Goal: Transaction & Acquisition: Obtain resource

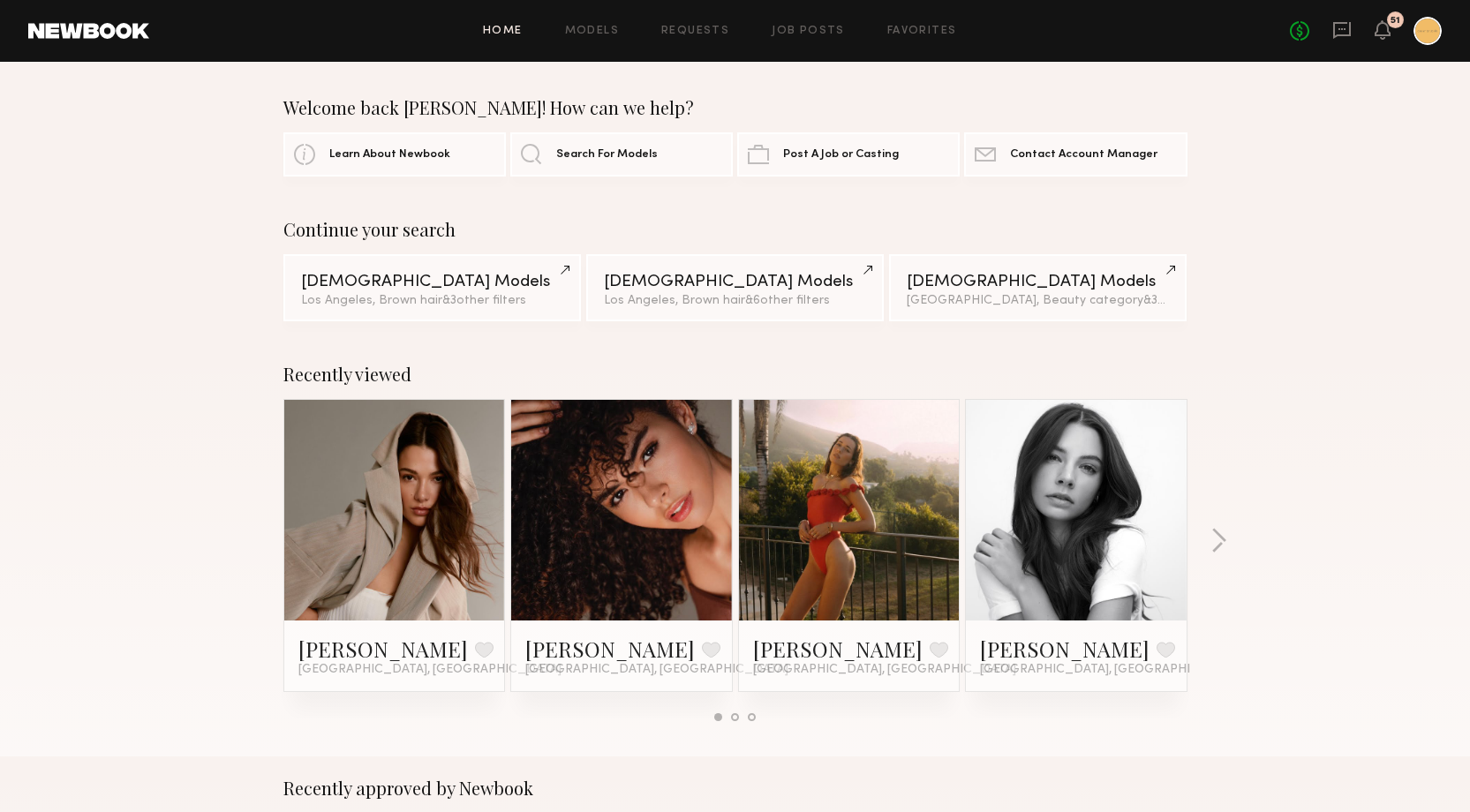
click at [587, 19] on div "Home Models Requests Job Posts Favorites Sign Out No fees up to $5,000 51" at bounding box center [795, 31] width 1292 height 28
click at [591, 27] on link "Models" at bounding box center [592, 31] width 54 height 11
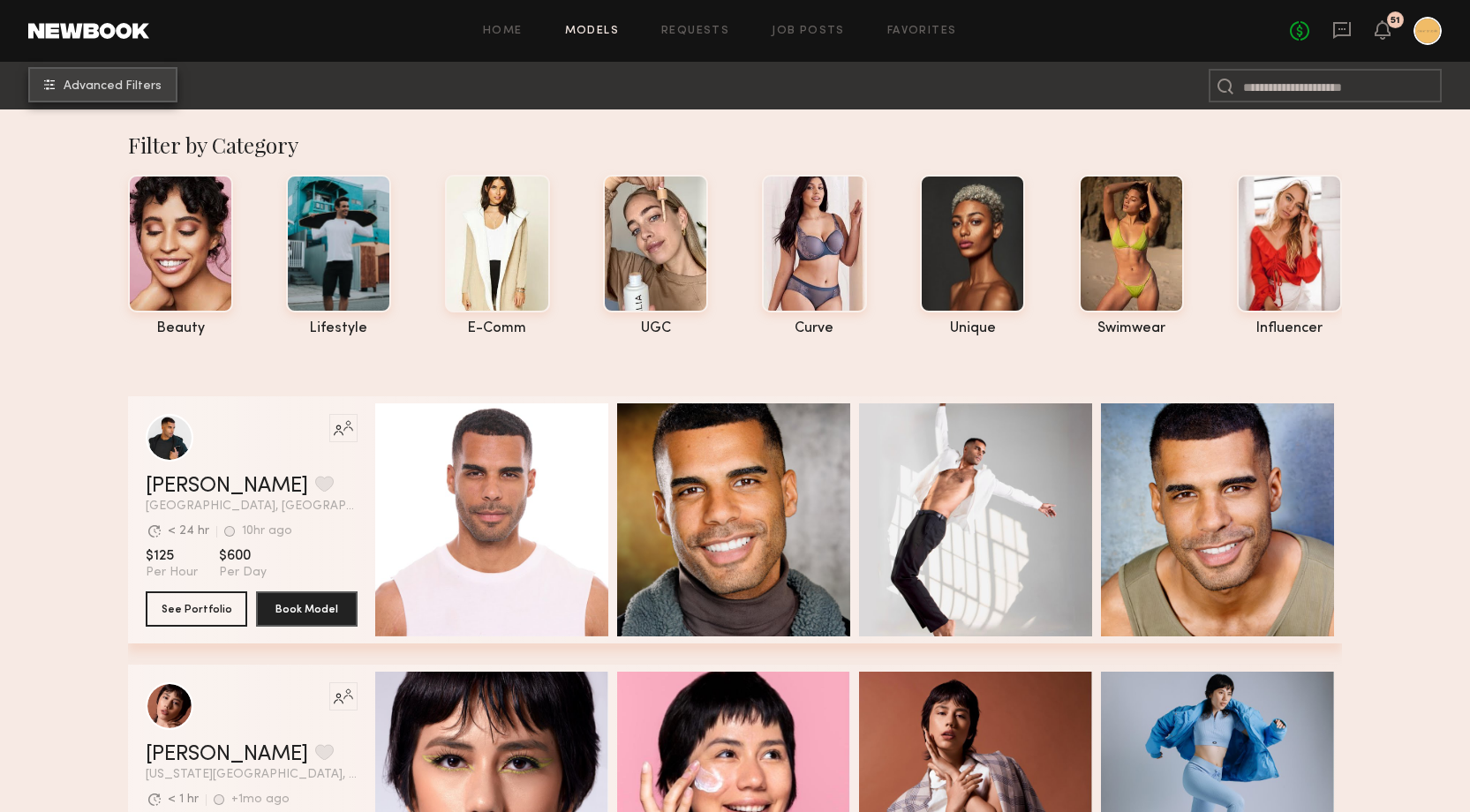
click at [96, 82] on span "Advanced Filters" at bounding box center [113, 86] width 98 height 12
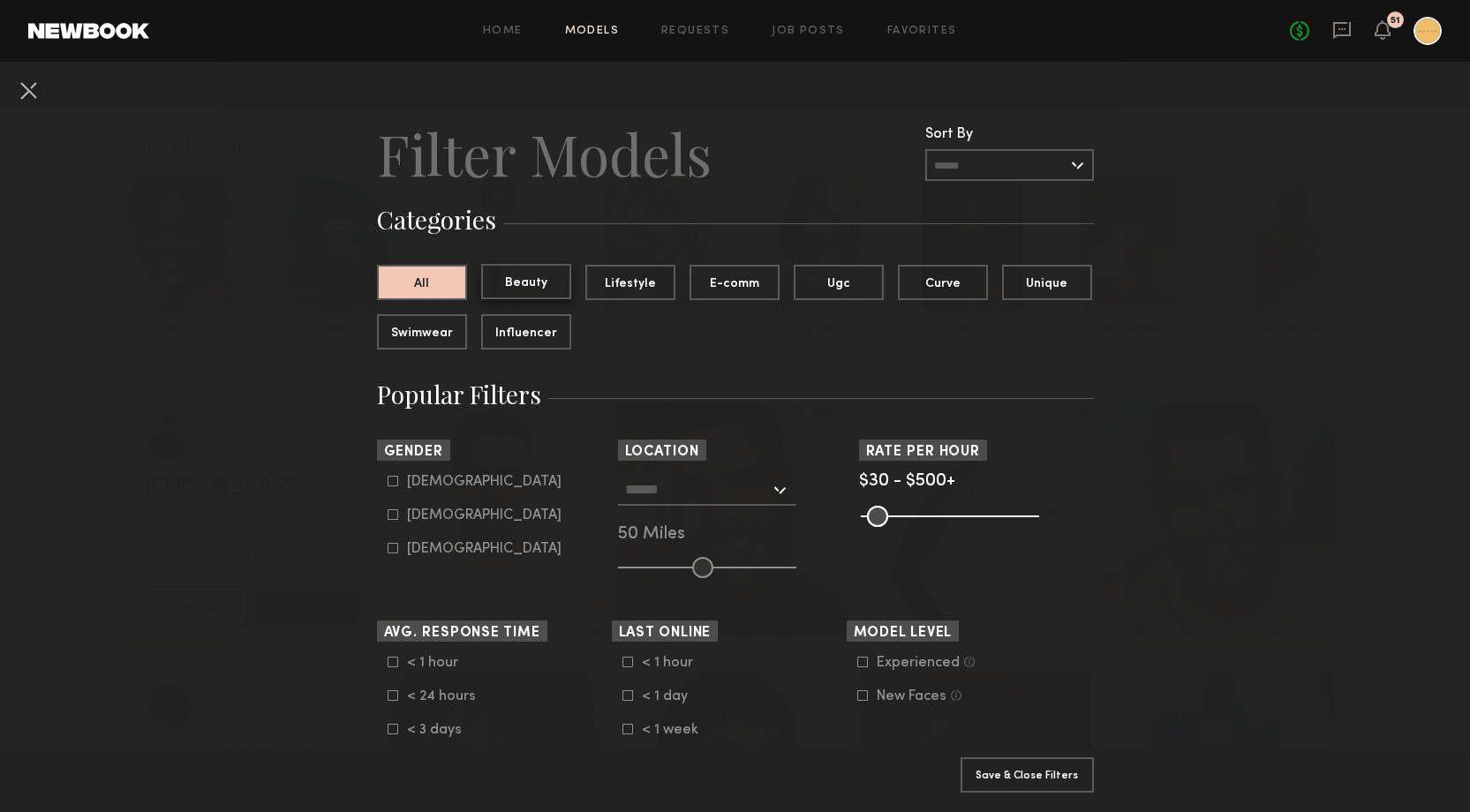
click at [523, 281] on button "Beauty" at bounding box center [526, 281] width 90 height 35
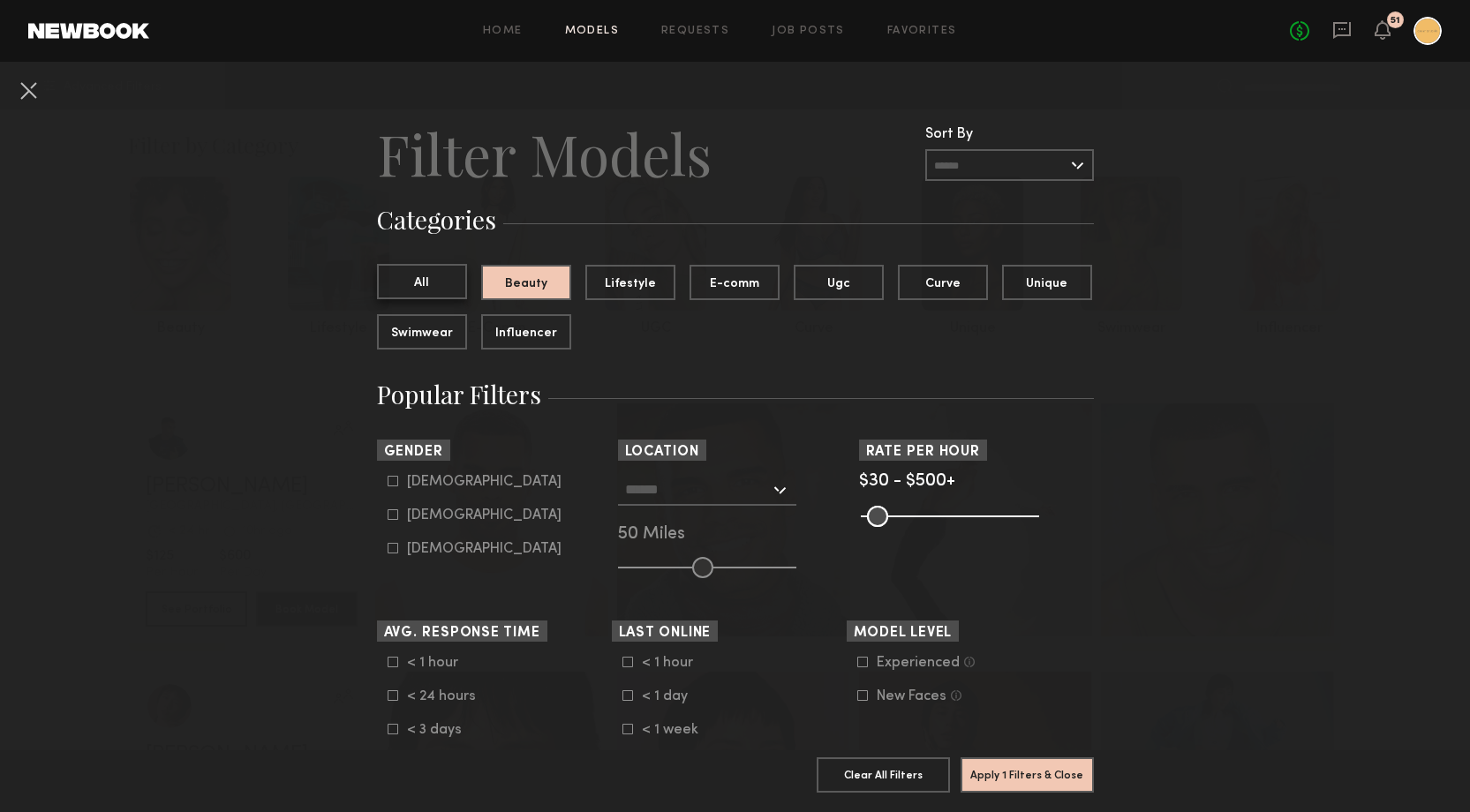
click at [425, 285] on button "All" at bounding box center [422, 281] width 90 height 35
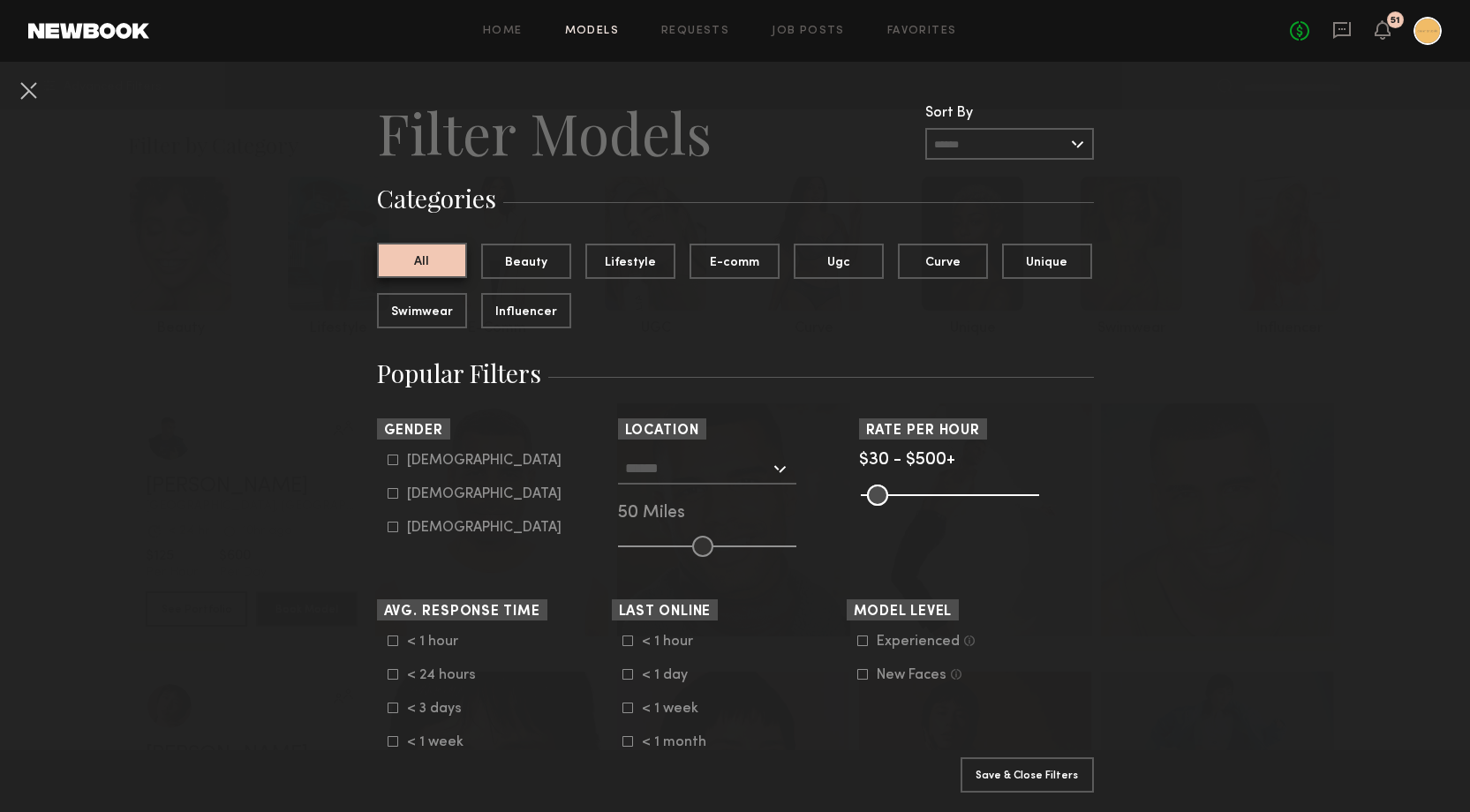
scroll to position [134, 0]
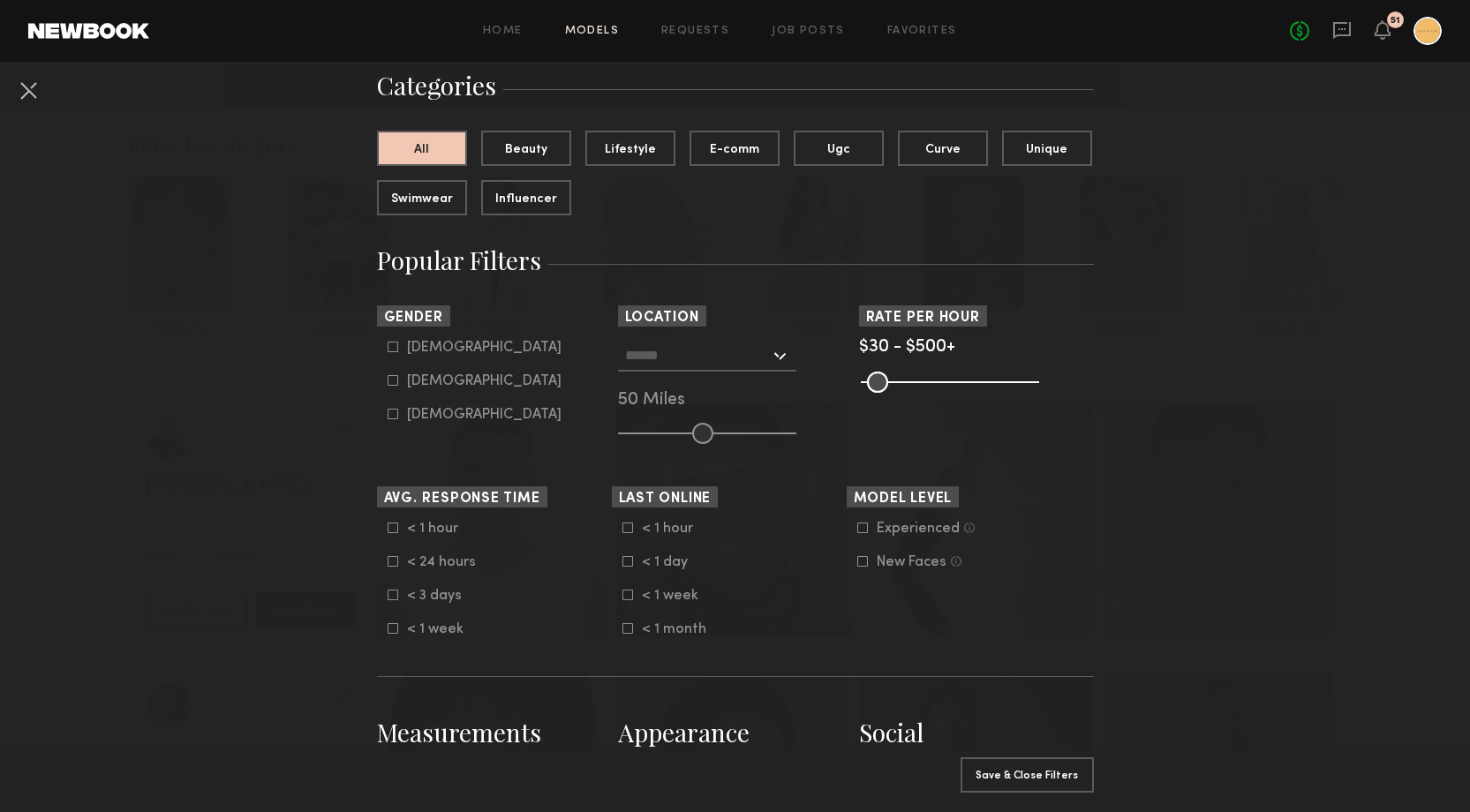
click at [386, 381] on div "[DEMOGRAPHIC_DATA] [DEMOGRAPHIC_DATA] [DEMOGRAPHIC_DATA]" at bounding box center [494, 381] width 235 height 83
click at [403, 388] on common-framework-checkbox "[DEMOGRAPHIC_DATA]" at bounding box center [500, 381] width 224 height 16
click at [403, 384] on label "[DEMOGRAPHIC_DATA]" at bounding box center [475, 380] width 174 height 11
type input "**"
click at [701, 362] on input "text" at bounding box center [697, 355] width 145 height 30
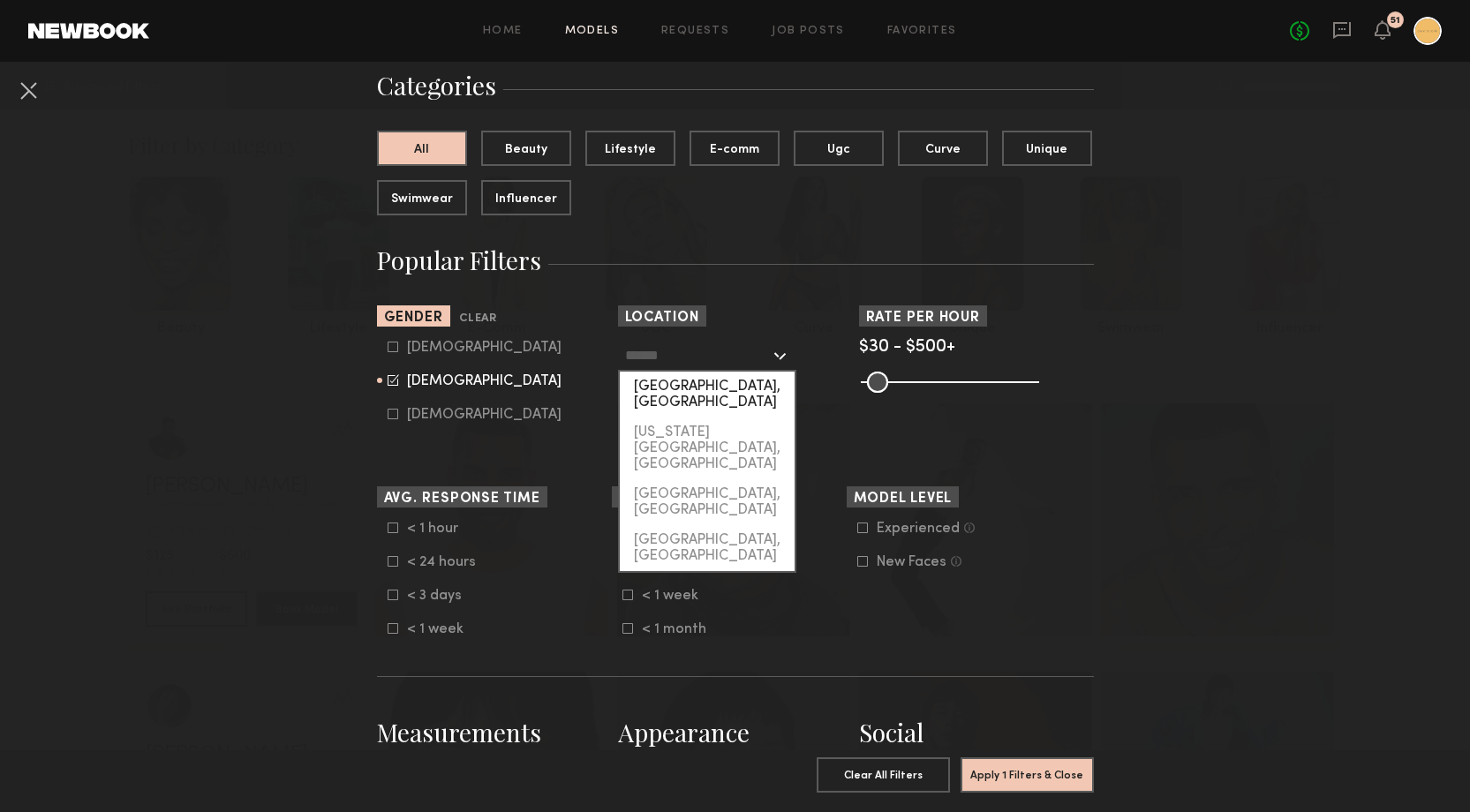
click at [671, 387] on div "[GEOGRAPHIC_DATA], [GEOGRAPHIC_DATA]" at bounding box center [707, 395] width 175 height 46
type input "**********"
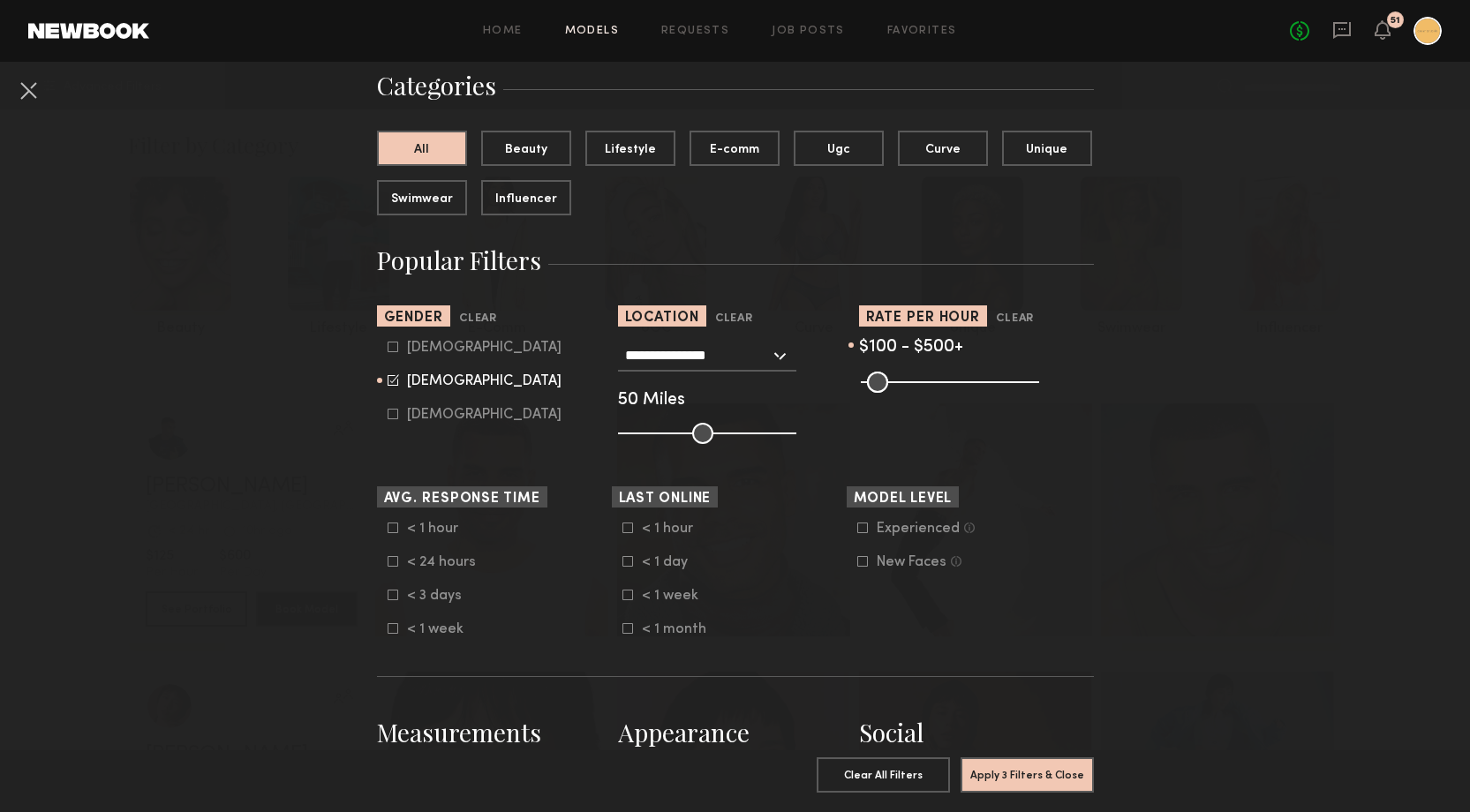
drag, startPoint x: 875, startPoint y: 383, endPoint x: 893, endPoint y: 383, distance: 18.5
type input "***"
click at [893, 383] on input "range" at bounding box center [950, 382] width 178 height 21
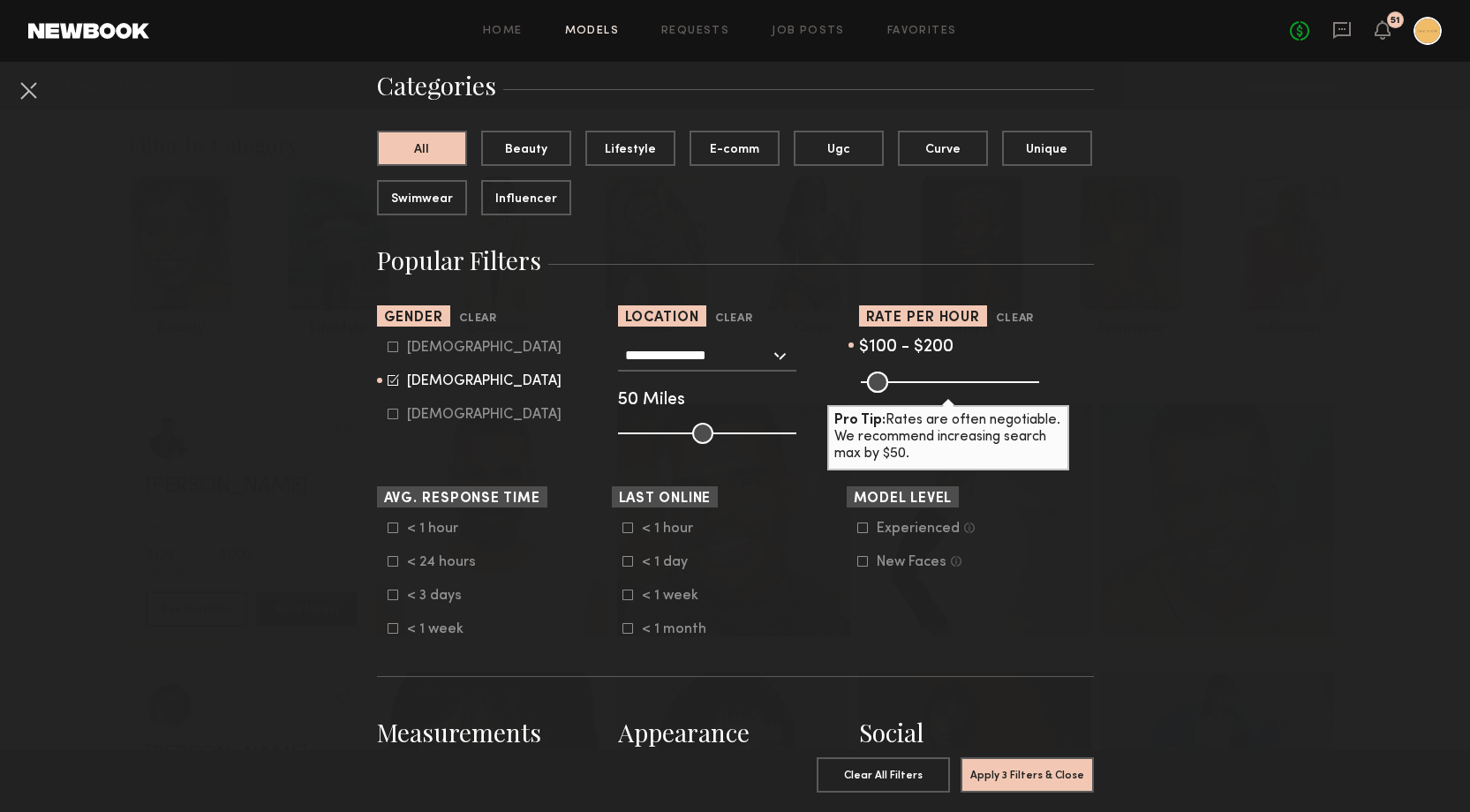
drag, startPoint x: 1021, startPoint y: 385, endPoint x: 927, endPoint y: 374, distance: 95.0
type input "***"
click at [927, 374] on input "range" at bounding box center [950, 382] width 178 height 21
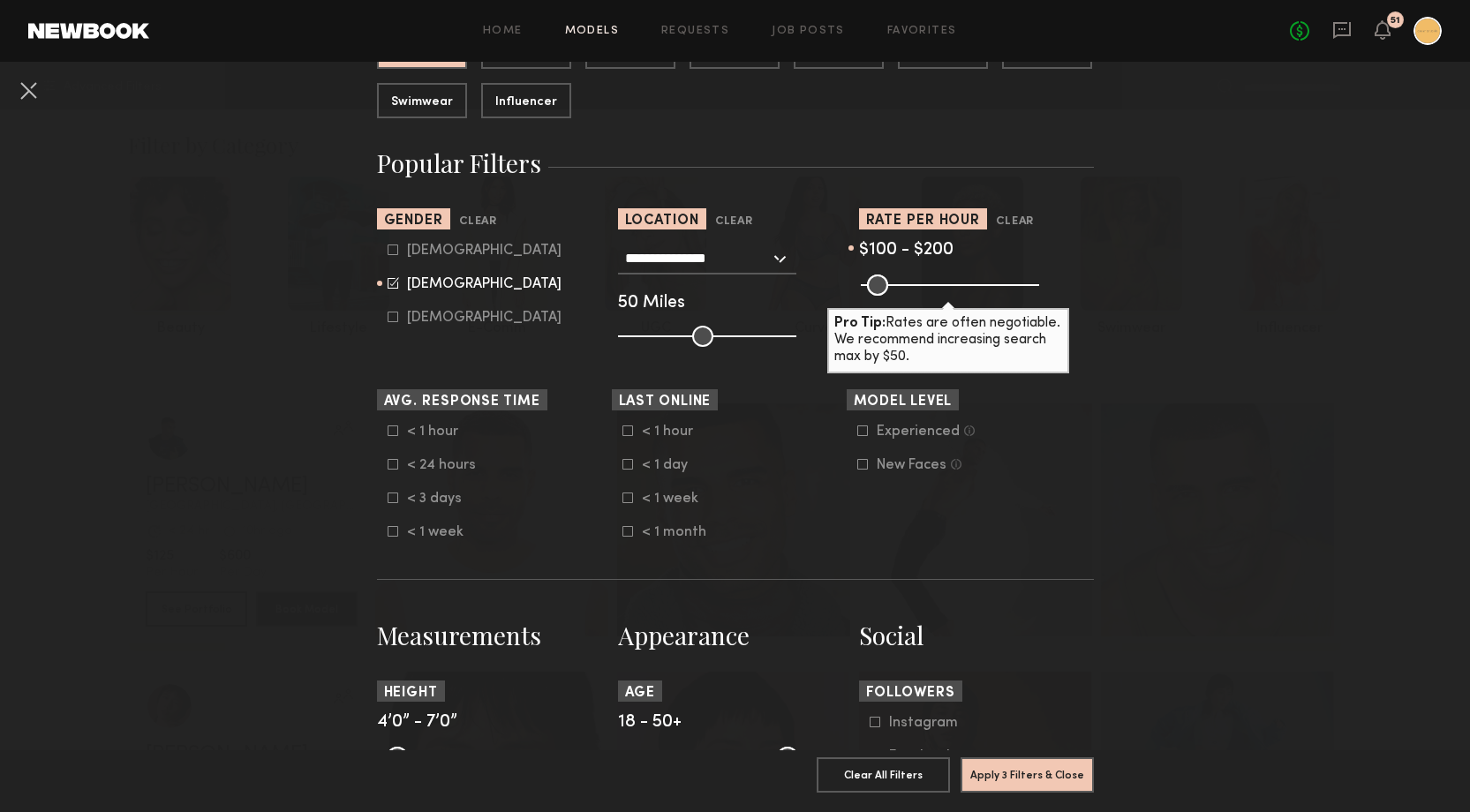
scroll to position [358, 0]
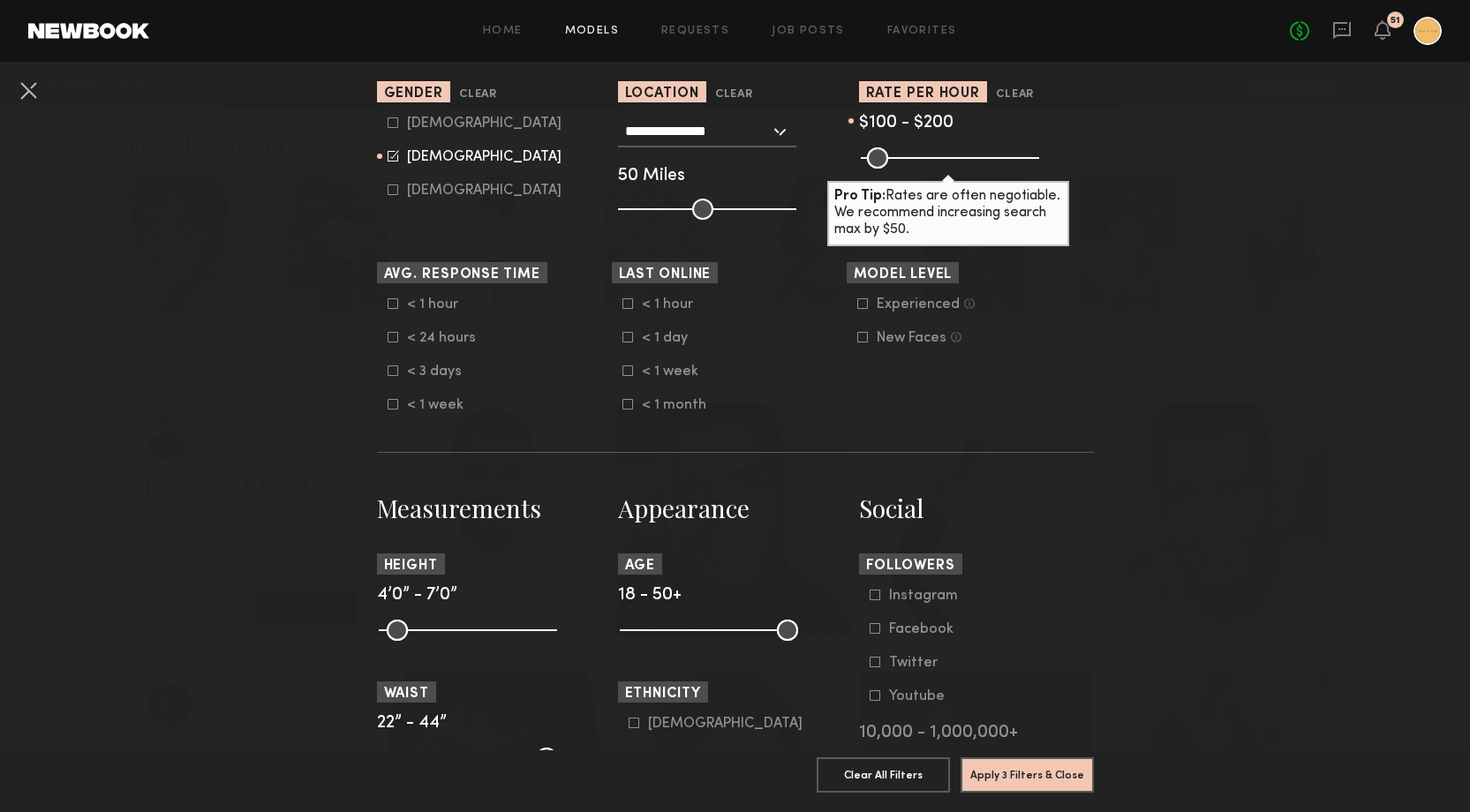
click at [395, 378] on common-framework-checkbox "< 3 days" at bounding box center [500, 372] width 224 height 16
click at [395, 374] on icon at bounding box center [393, 370] width 11 height 11
click at [1348, 36] on icon at bounding box center [1341, 29] width 19 height 19
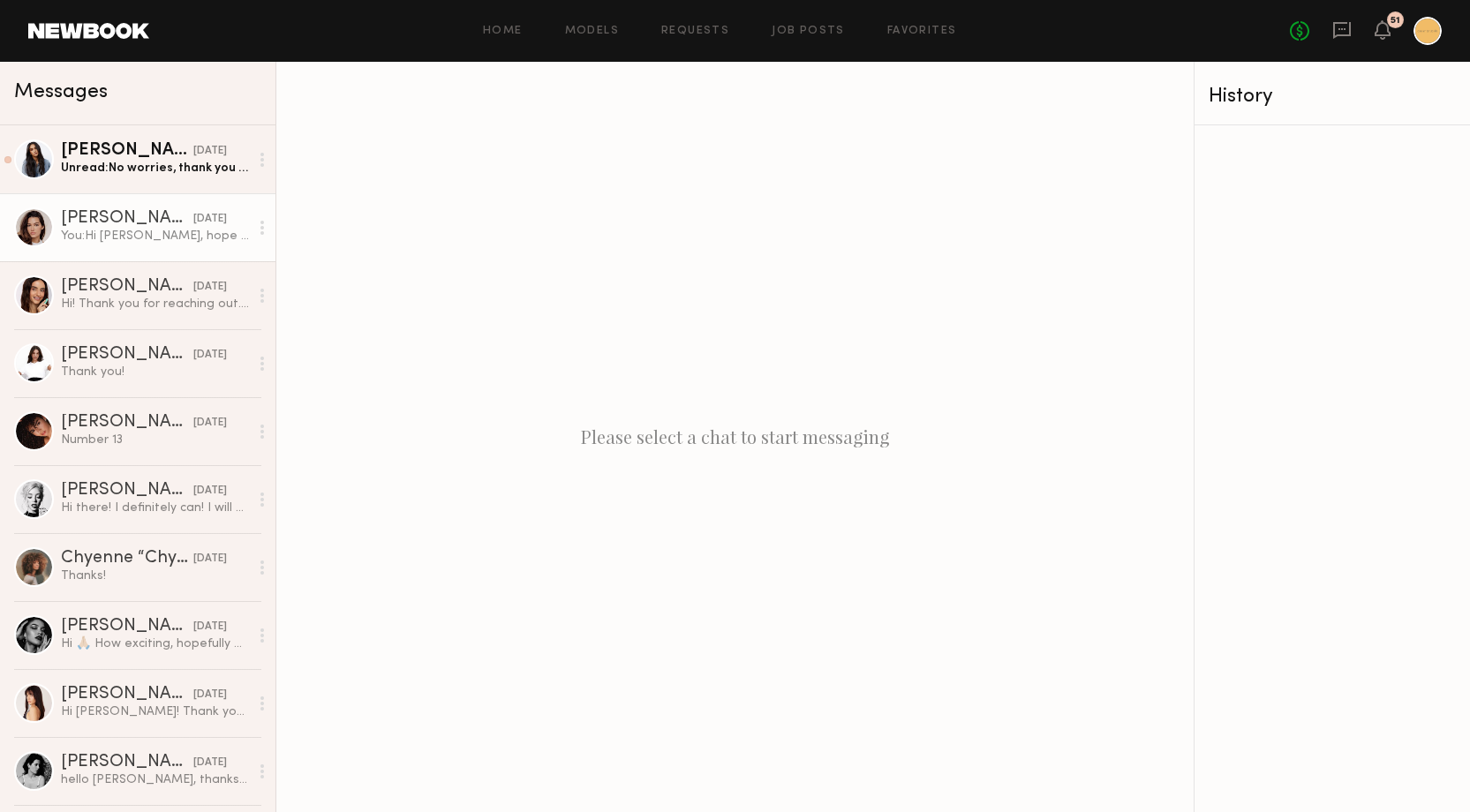
click at [131, 229] on div "You: Hi [PERSON_NAME], hope you are well. I am jewelry photographer with a comp…" at bounding box center [155, 236] width 188 height 17
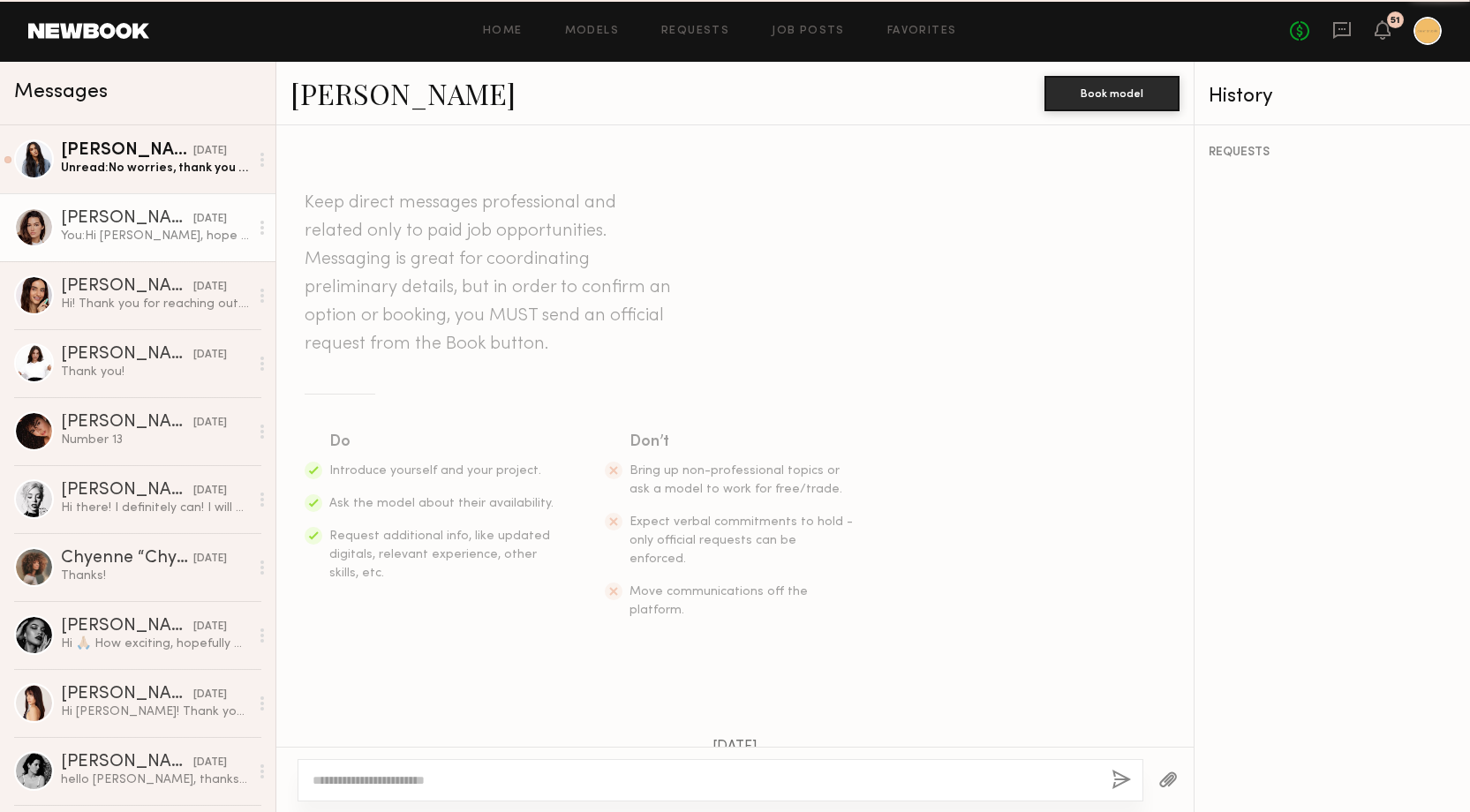
scroll to position [323, 0]
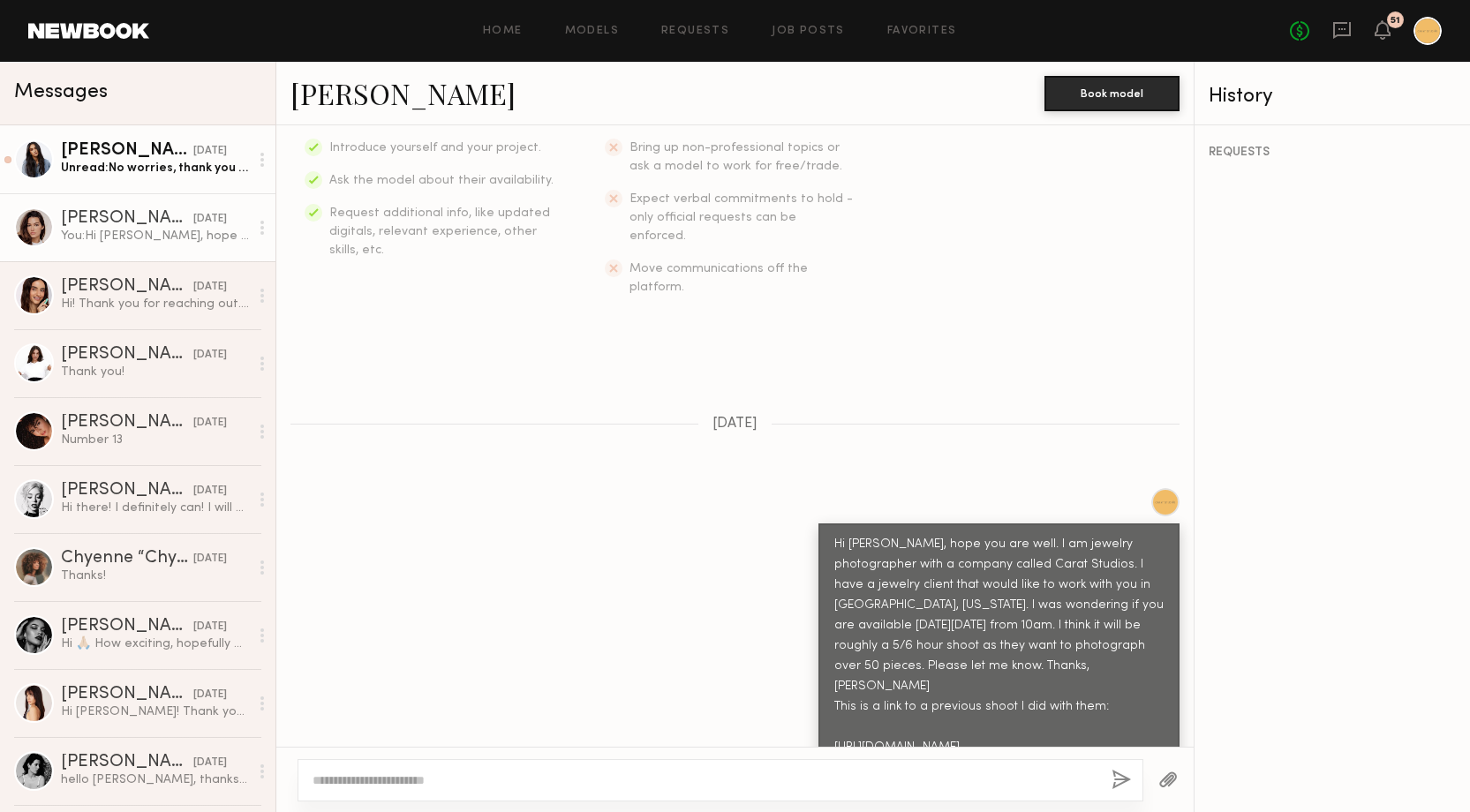
click at [137, 155] on div "[PERSON_NAME]" at bounding box center [127, 151] width 132 height 18
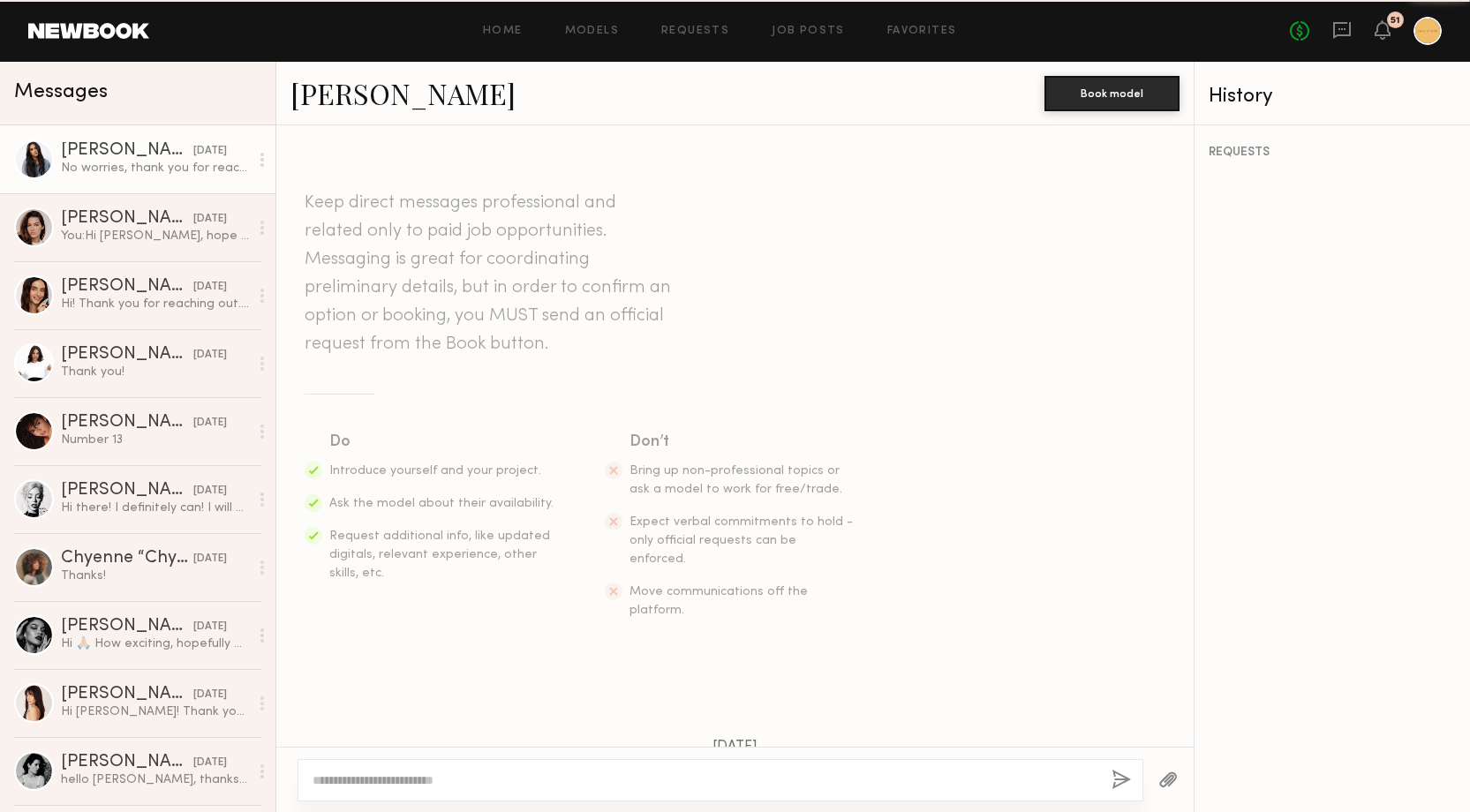
scroll to position [1034, 0]
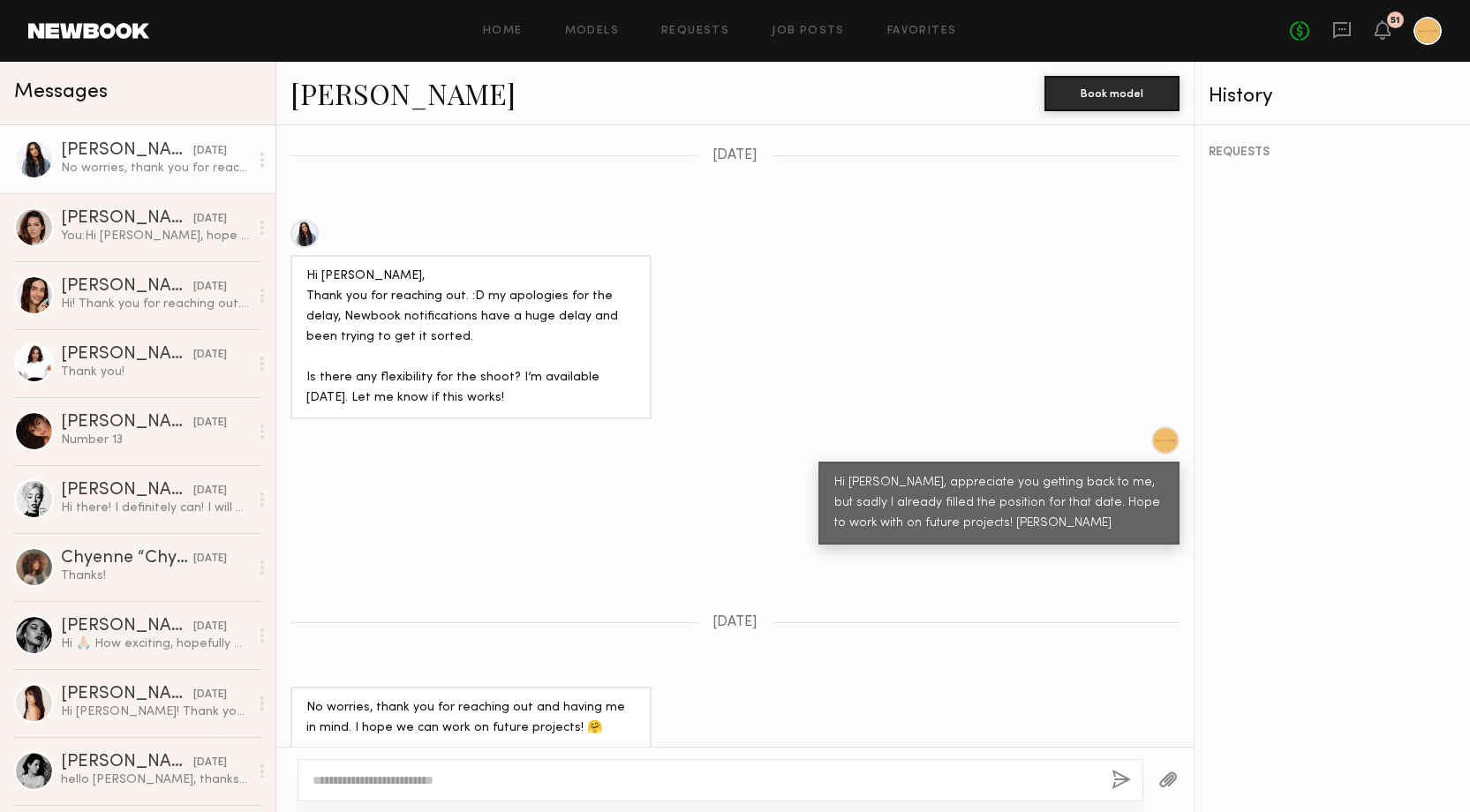
click at [378, 91] on link "[PERSON_NAME]" at bounding box center [402, 93] width 225 height 38
click at [125, 319] on link "[PERSON_NAME] [DATE] Hi! Thank you for reaching out. I’m only available on the …" at bounding box center [137, 295] width 275 height 68
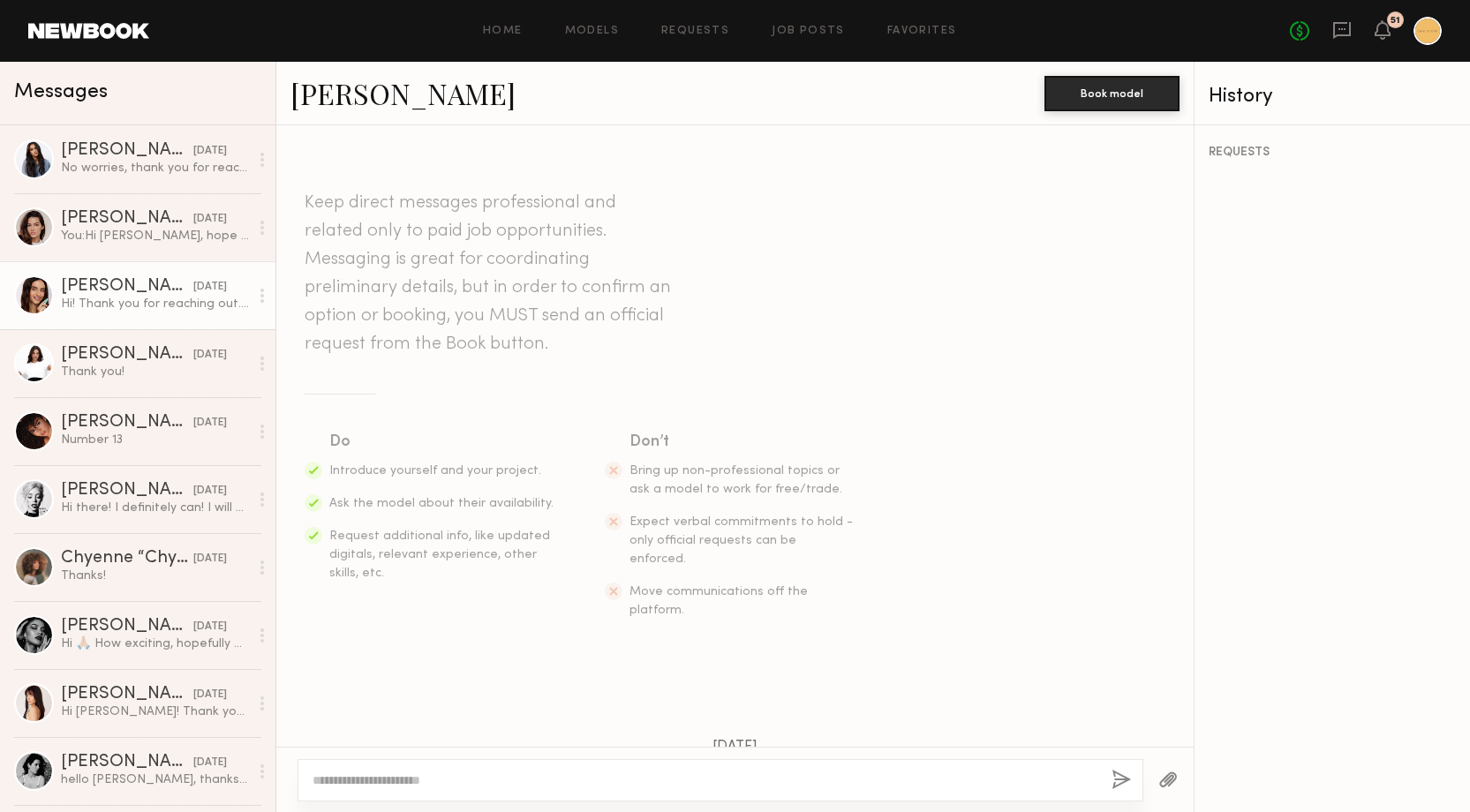
scroll to position [442, 0]
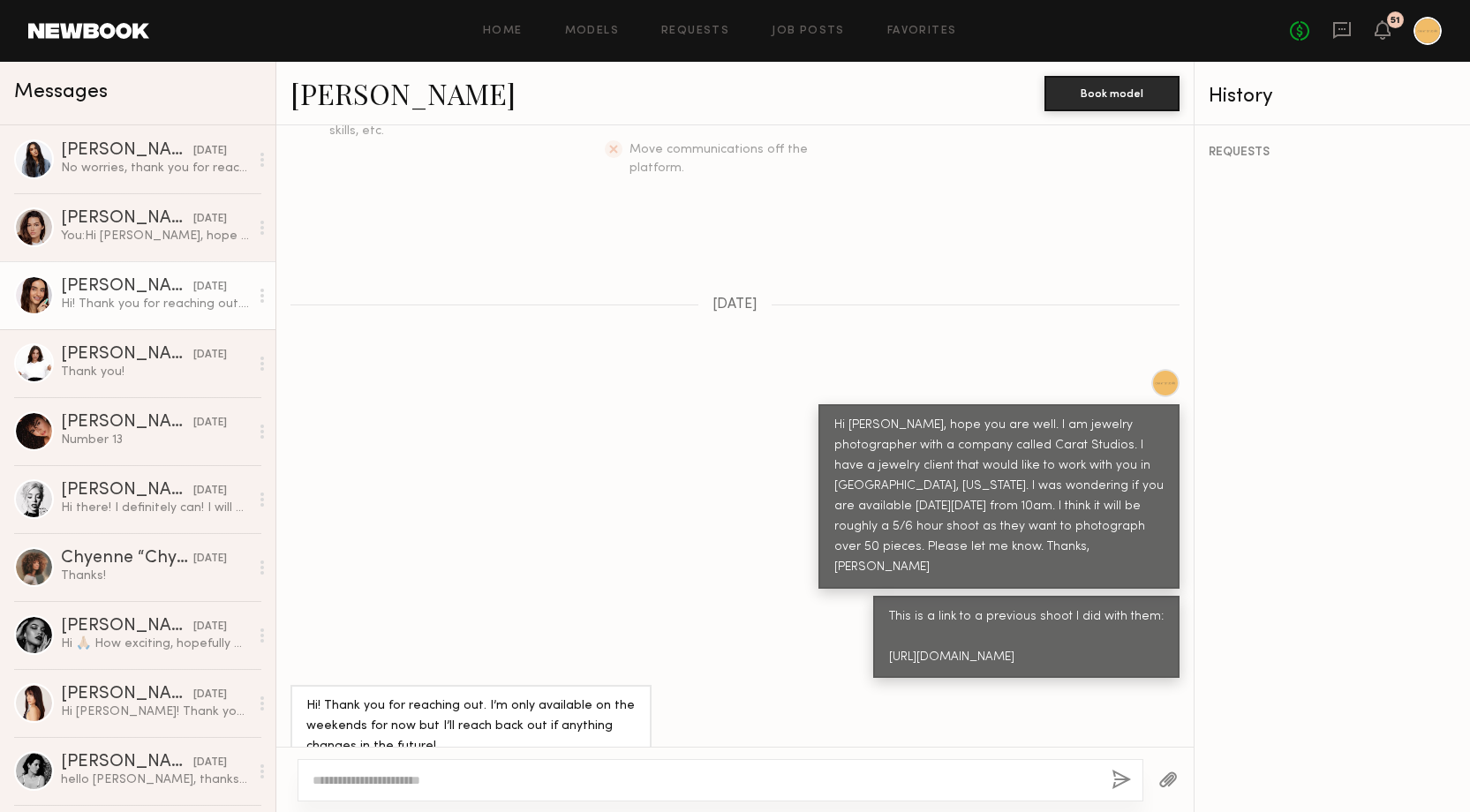
click at [352, 94] on link "[PERSON_NAME]" at bounding box center [402, 93] width 225 height 38
click at [203, 300] on div "Hi! Thank you for reaching out. I’m only available on the weekends for now but …" at bounding box center [155, 304] width 188 height 17
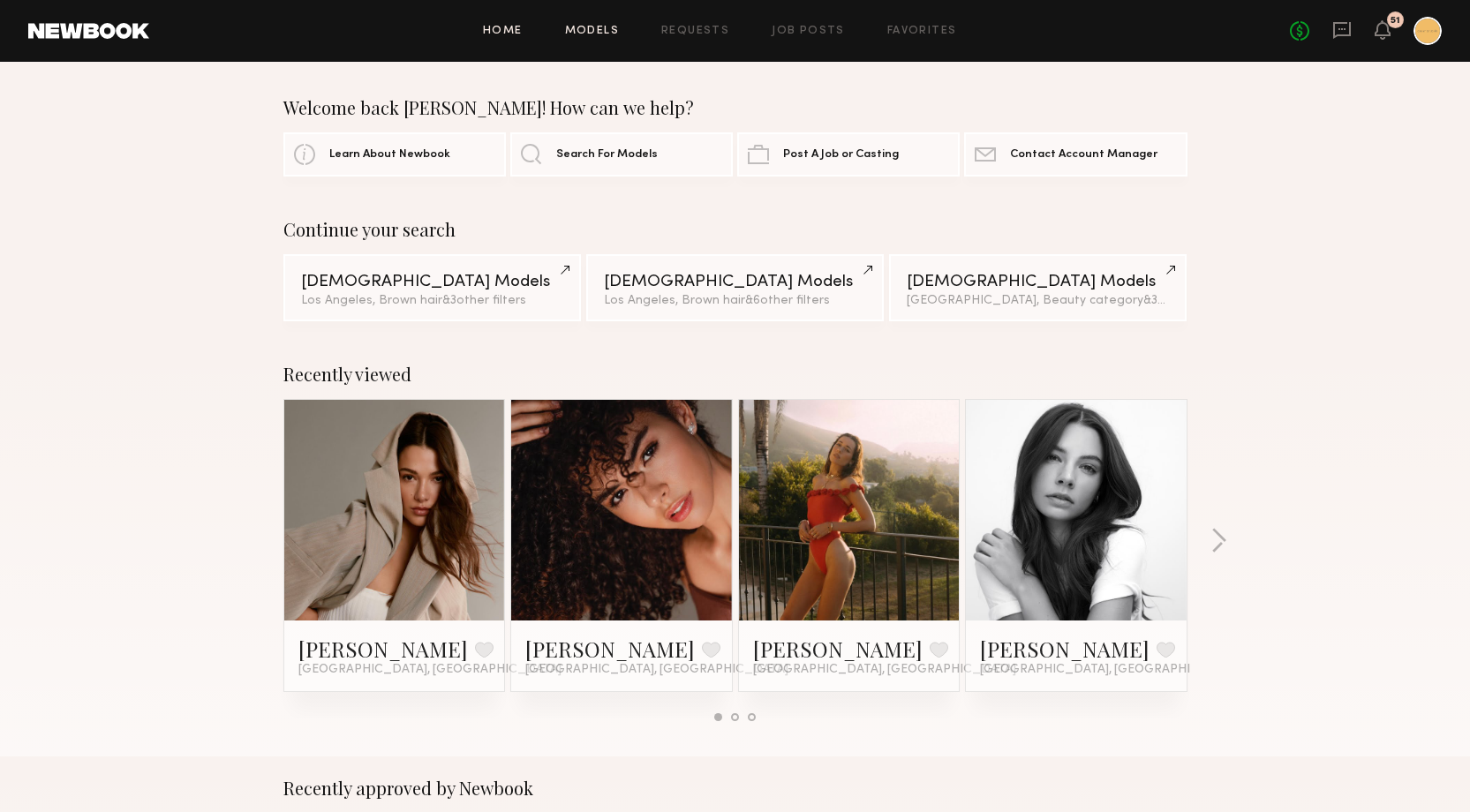
click at [606, 27] on link "Models" at bounding box center [592, 31] width 54 height 11
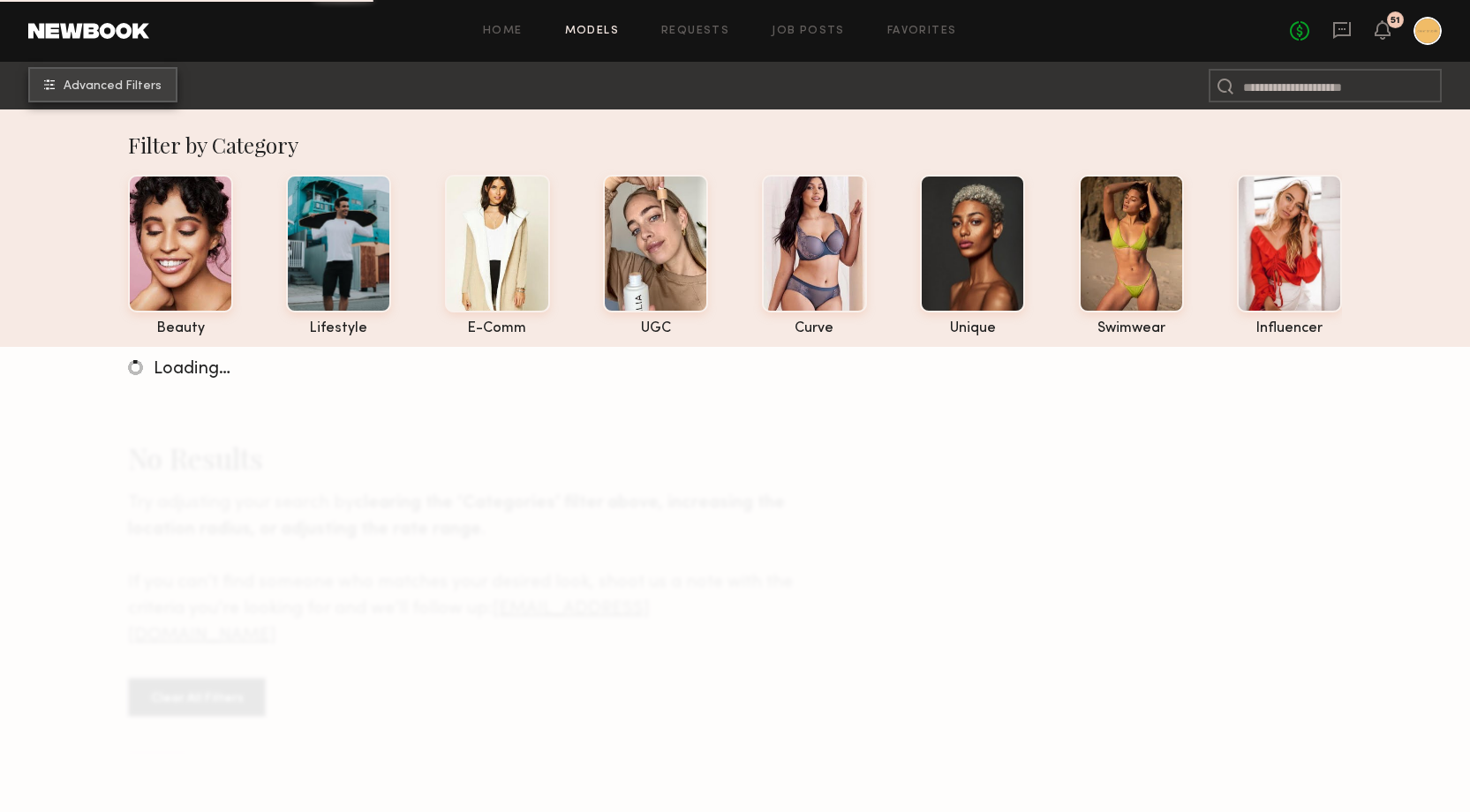
click at [115, 102] on common-button "Advanced Filters" at bounding box center [102, 85] width 149 height 35
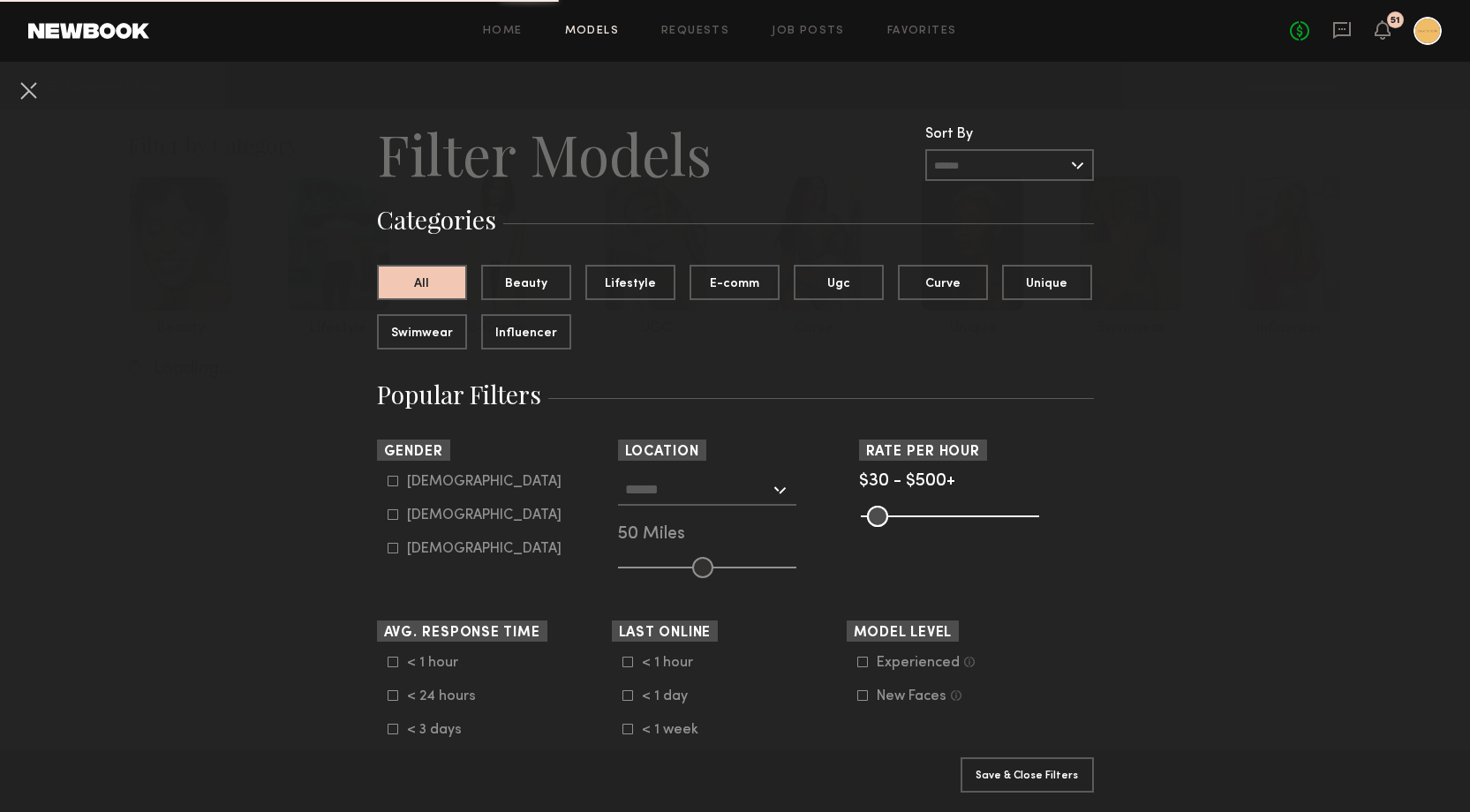
click at [432, 515] on div "[DEMOGRAPHIC_DATA]" at bounding box center [484, 515] width 154 height 11
type input "**"
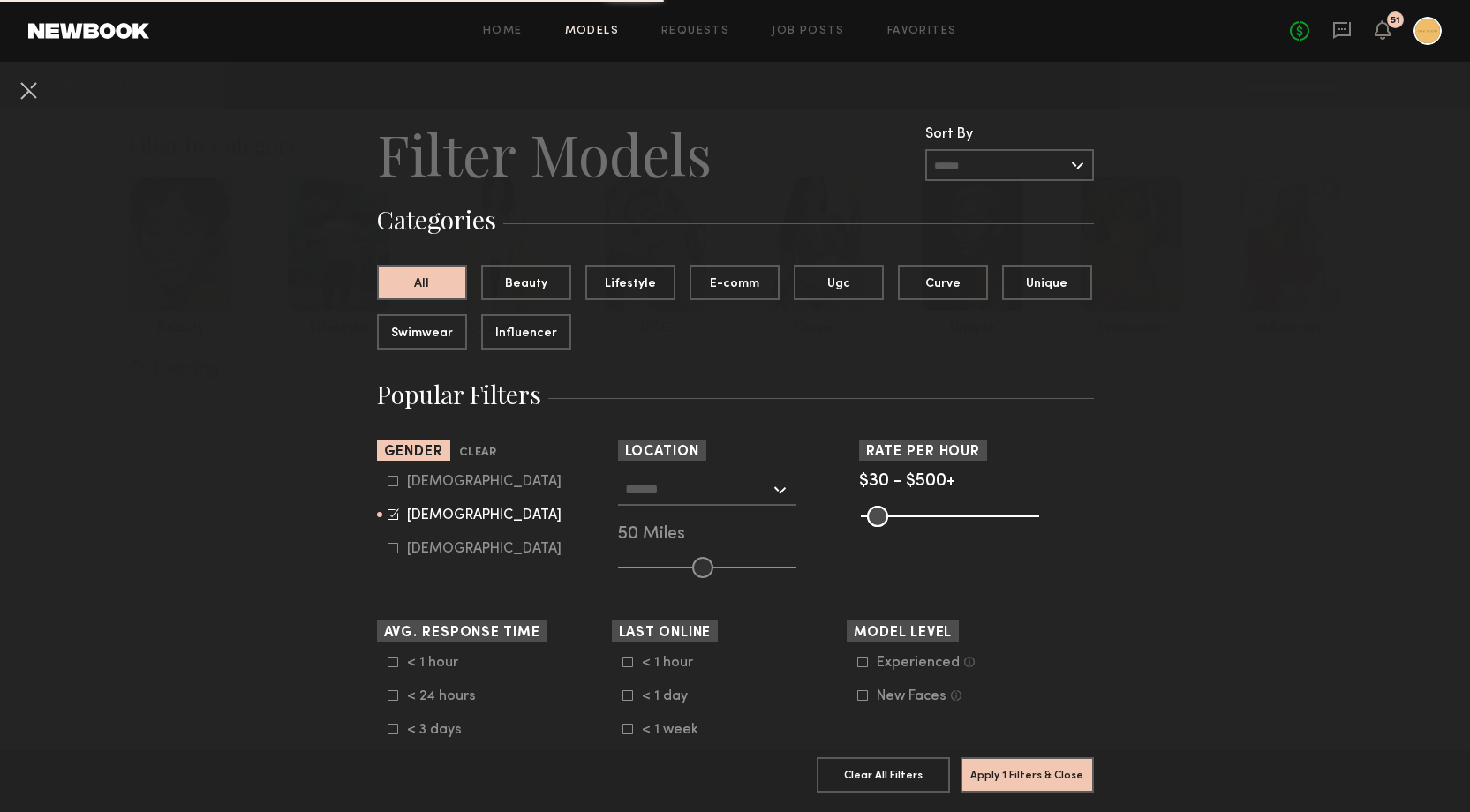
scroll to position [35, 0]
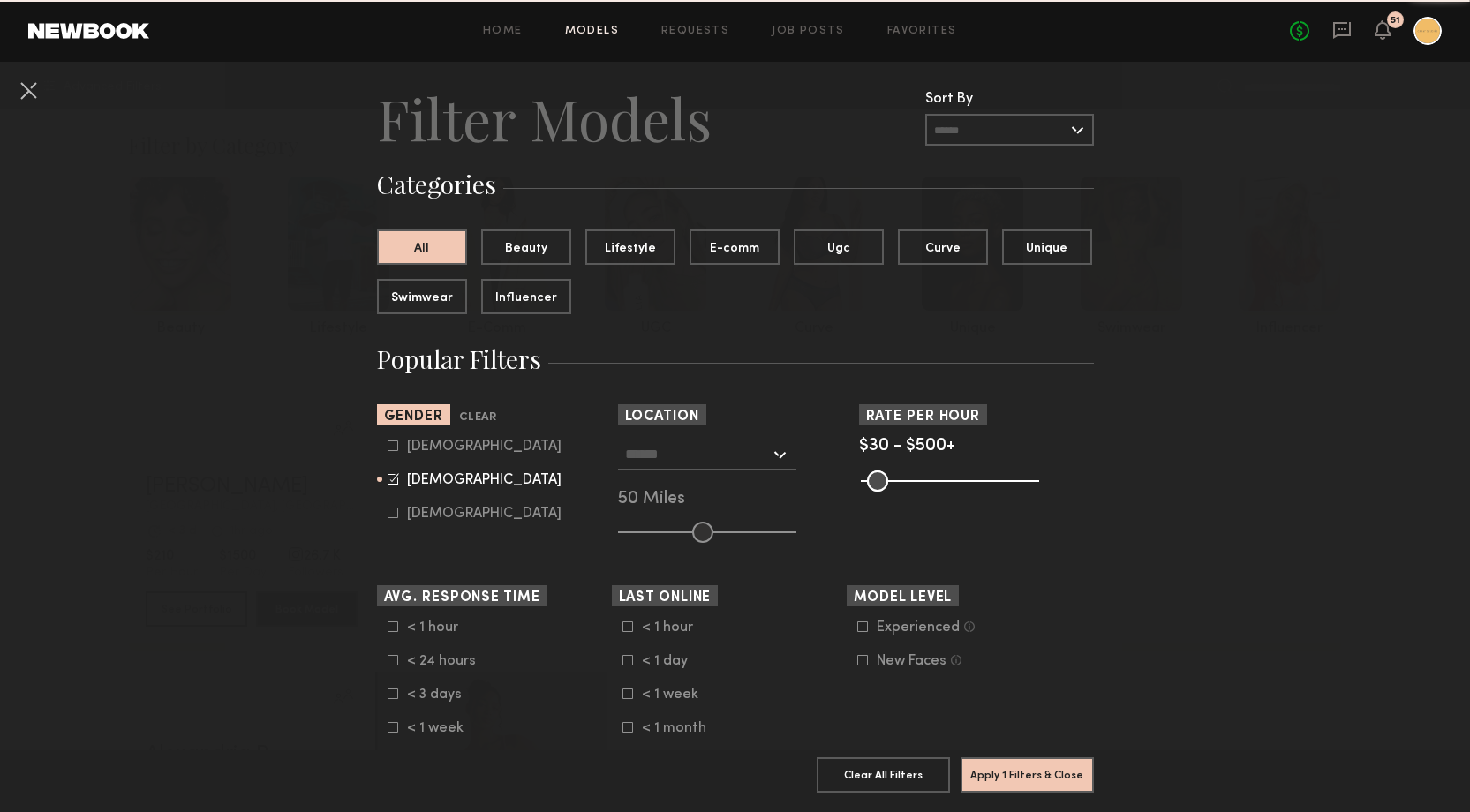
click at [783, 461] on div at bounding box center [707, 455] width 178 height 32
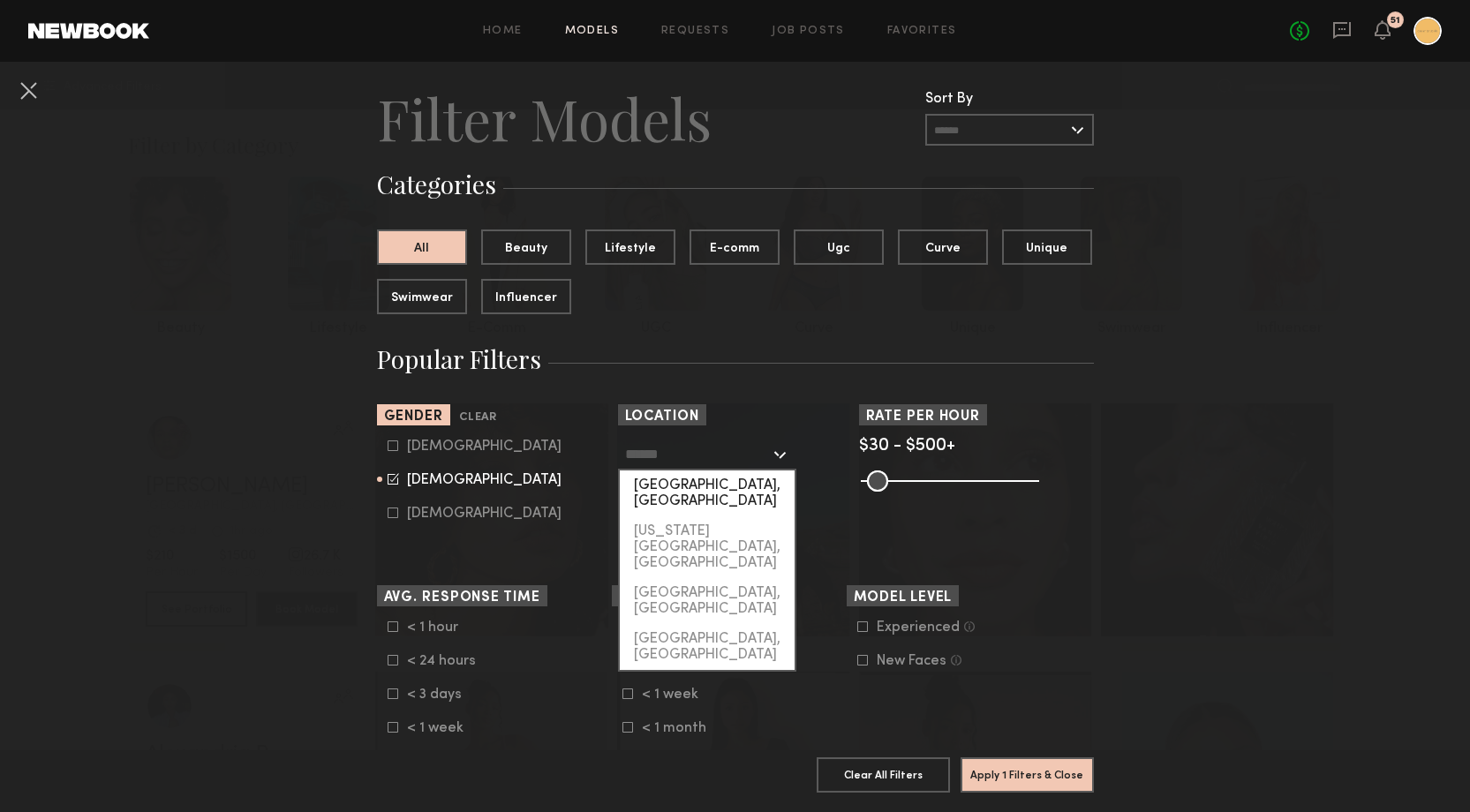
click at [755, 493] on div "[GEOGRAPHIC_DATA], [GEOGRAPHIC_DATA]" at bounding box center [707, 494] width 175 height 46
type input "**********"
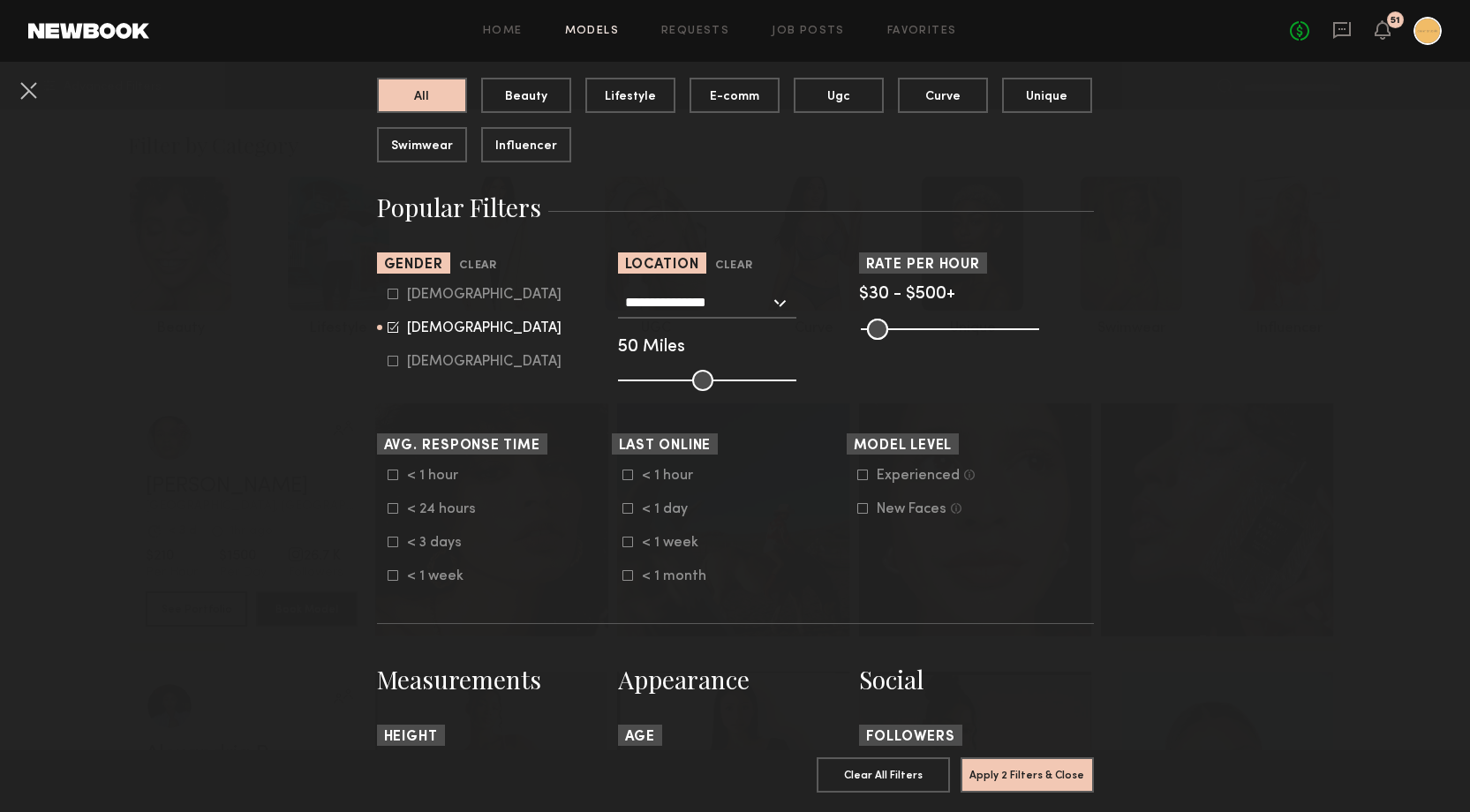
scroll to position [188, 0]
drag, startPoint x: 873, startPoint y: 326, endPoint x: 894, endPoint y: 326, distance: 21.2
type input "***"
click at [894, 326] on input "range" at bounding box center [950, 328] width 178 height 21
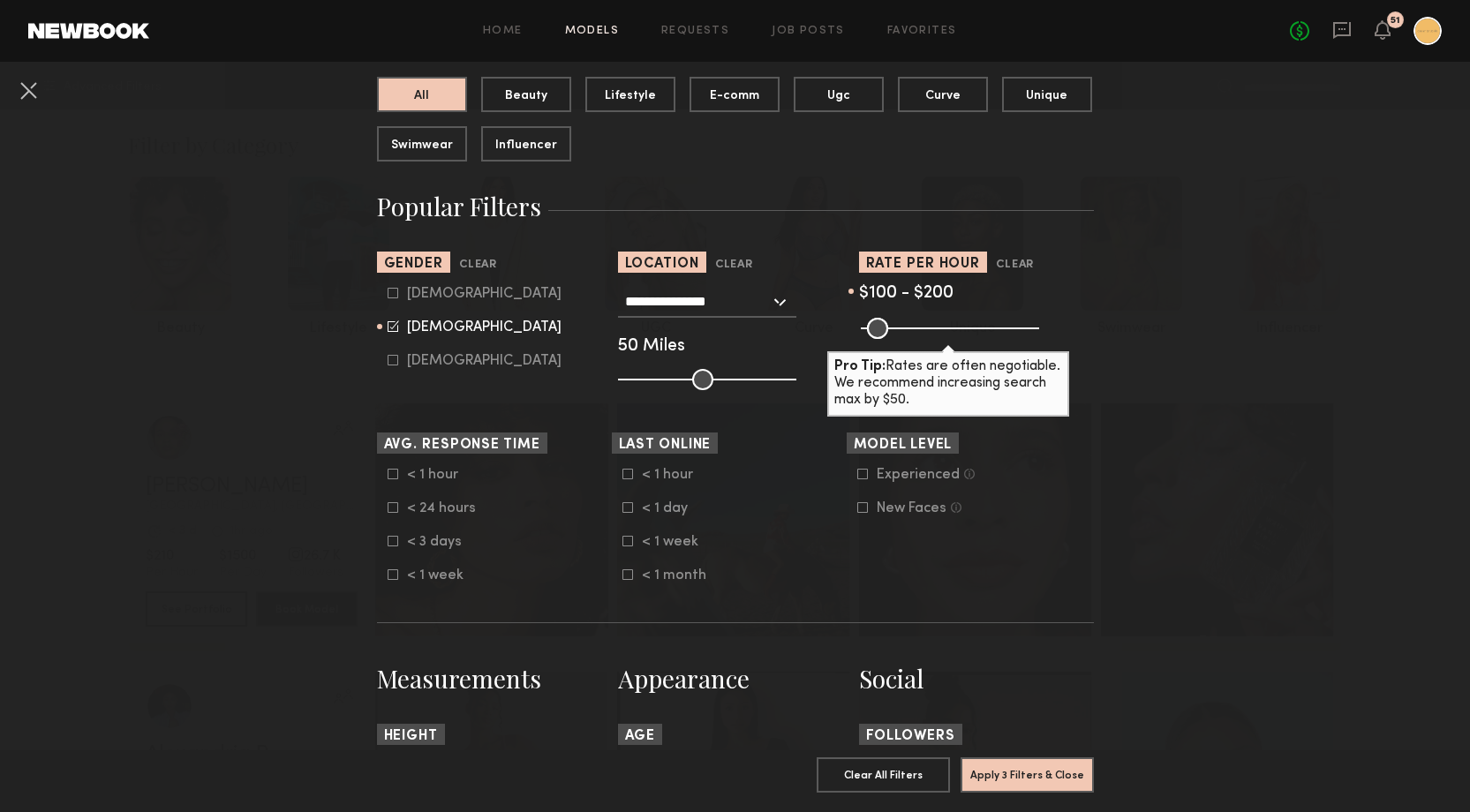
drag, startPoint x: 1021, startPoint y: 326, endPoint x: 927, endPoint y: 328, distance: 94.5
type input "***"
click at [927, 328] on input "range" at bounding box center [950, 328] width 178 height 21
drag, startPoint x: 889, startPoint y: 327, endPoint x: 720, endPoint y: 334, distance: 168.8
type input "**"
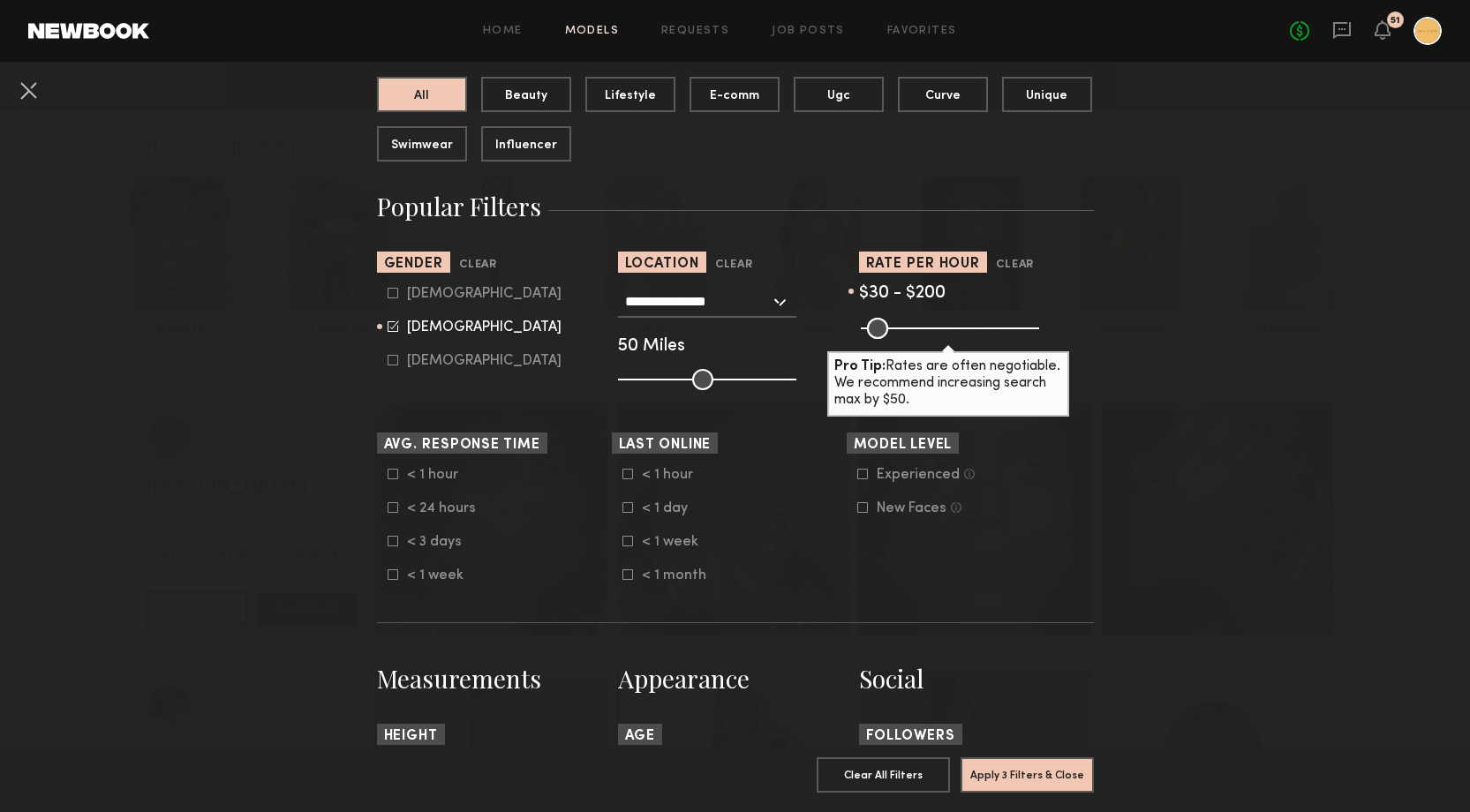
click at [861, 334] on input "range" at bounding box center [950, 328] width 178 height 21
click at [862, 478] on icon at bounding box center [862, 474] width 11 height 11
click at [867, 511] on icon at bounding box center [862, 508] width 10 height 10
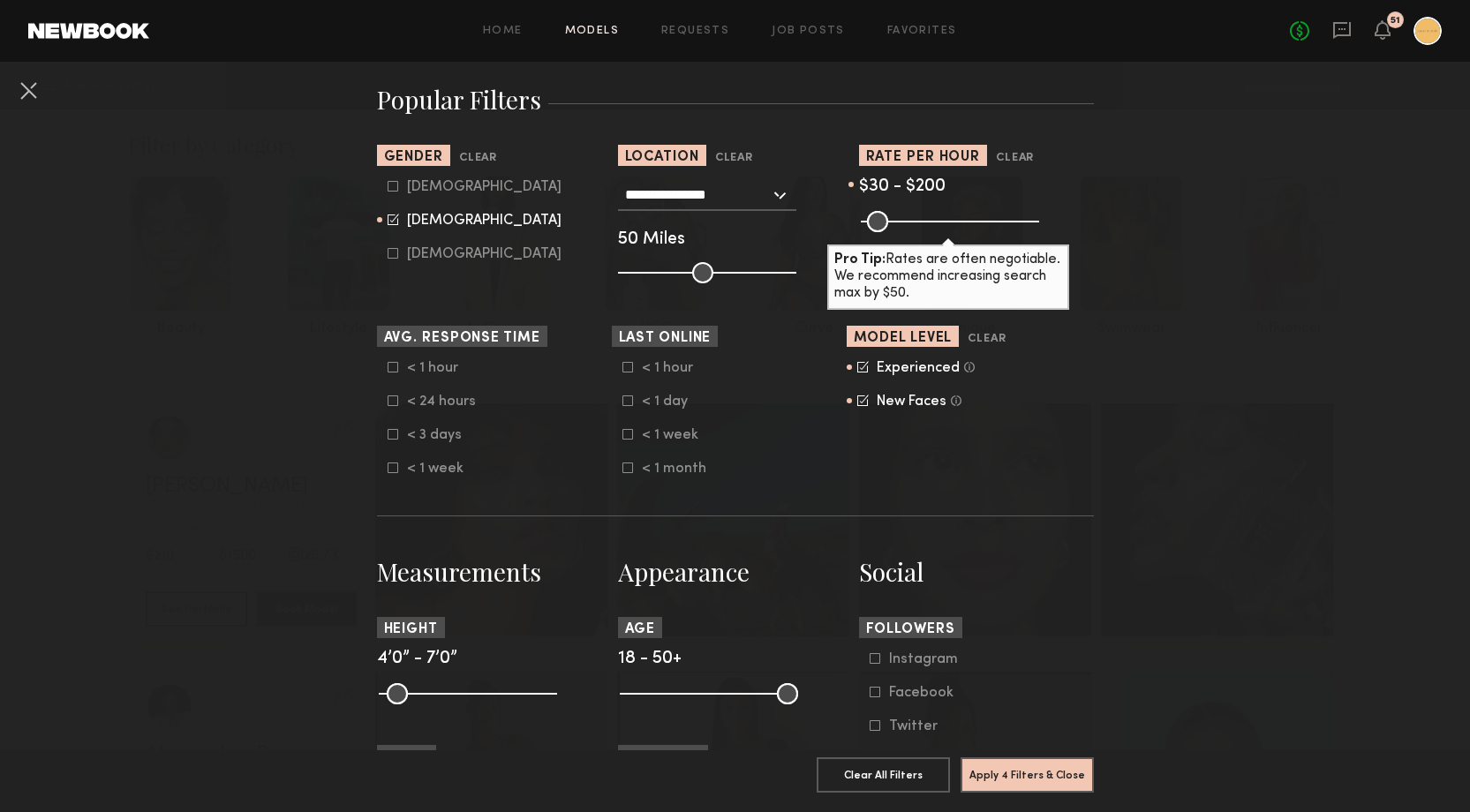
scroll to position [398, 0]
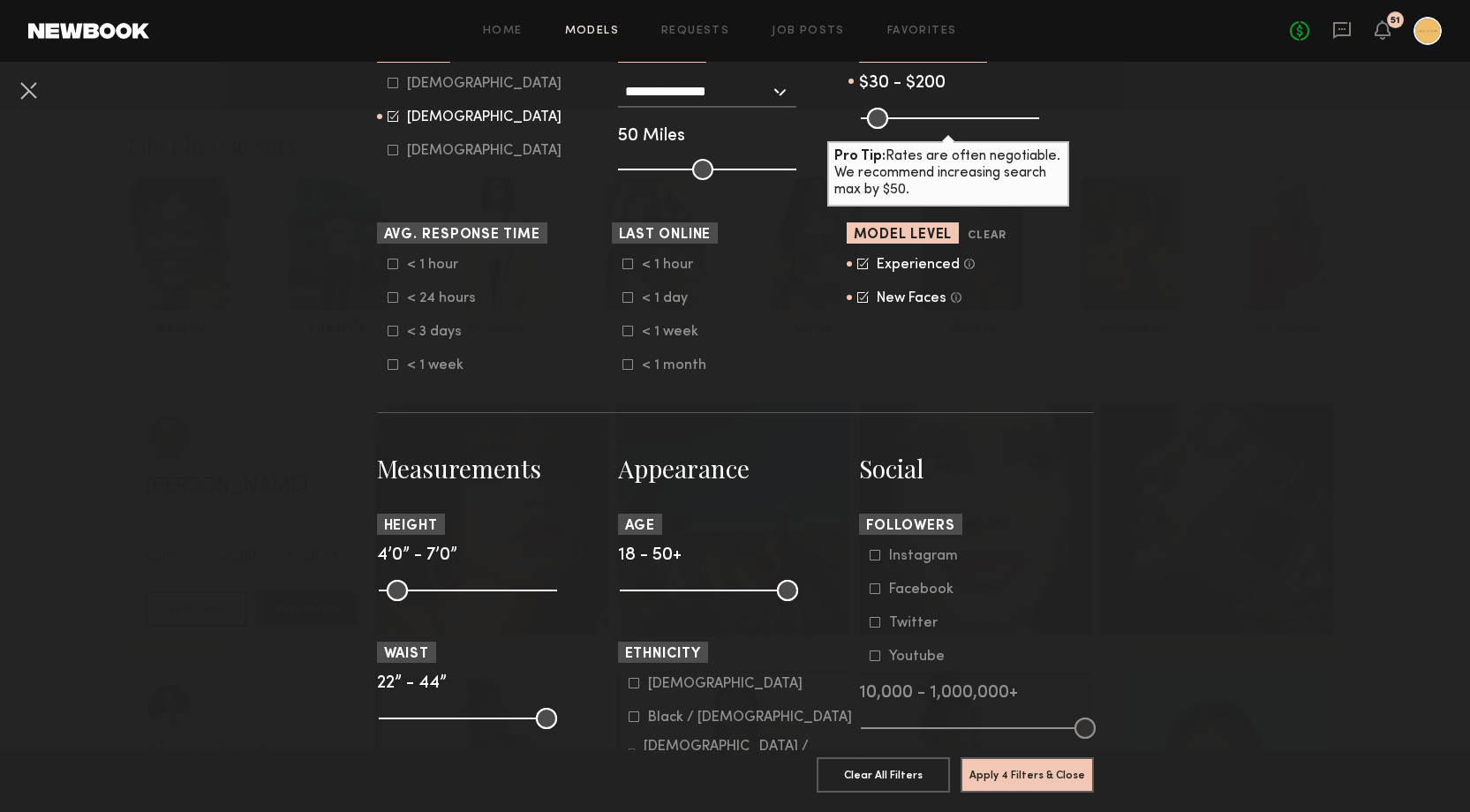
click at [388, 335] on icon at bounding box center [393, 332] width 10 height 10
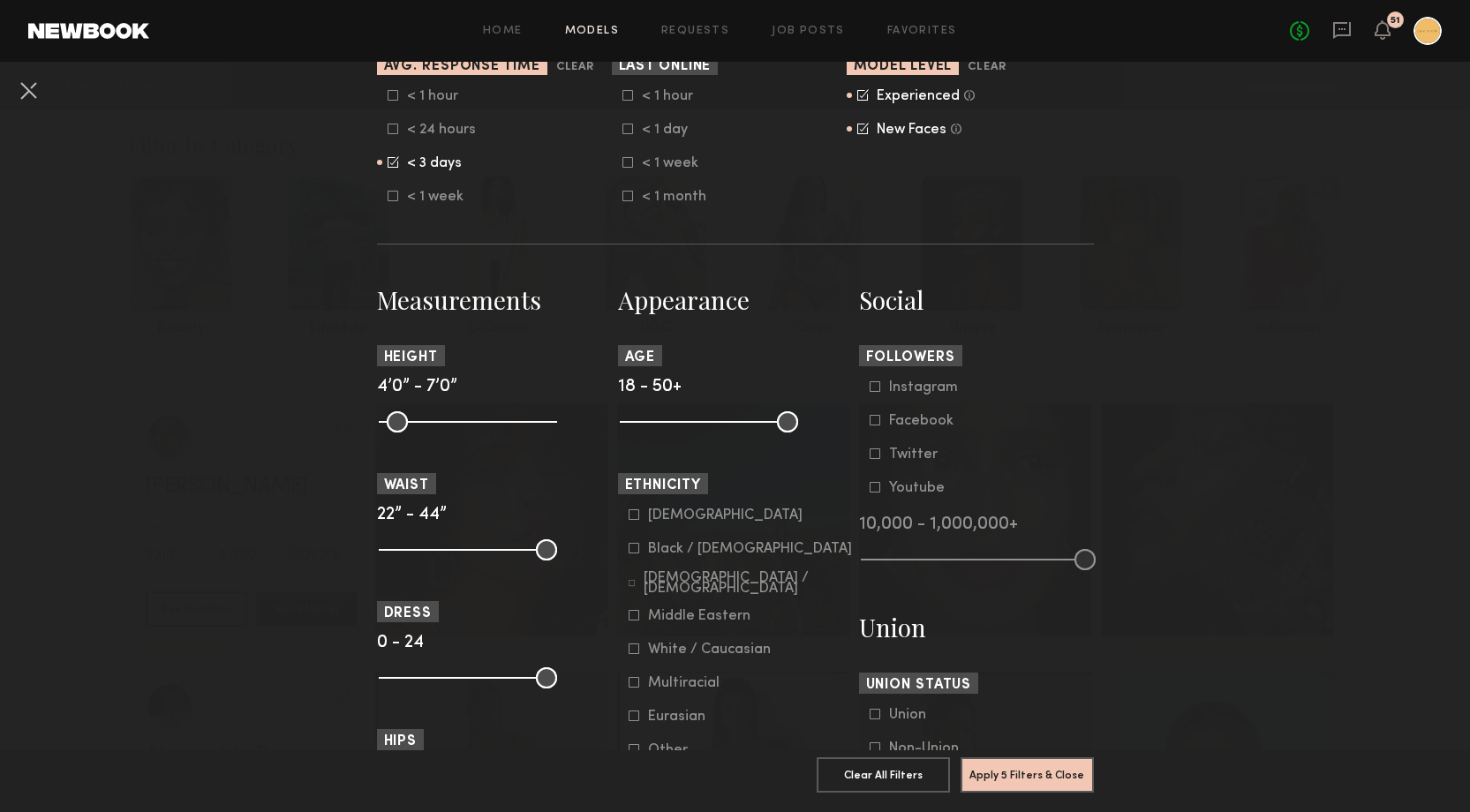
scroll to position [568, 0]
click at [1018, 780] on button "Apply 5 Filters & Close" at bounding box center [1026, 774] width 133 height 35
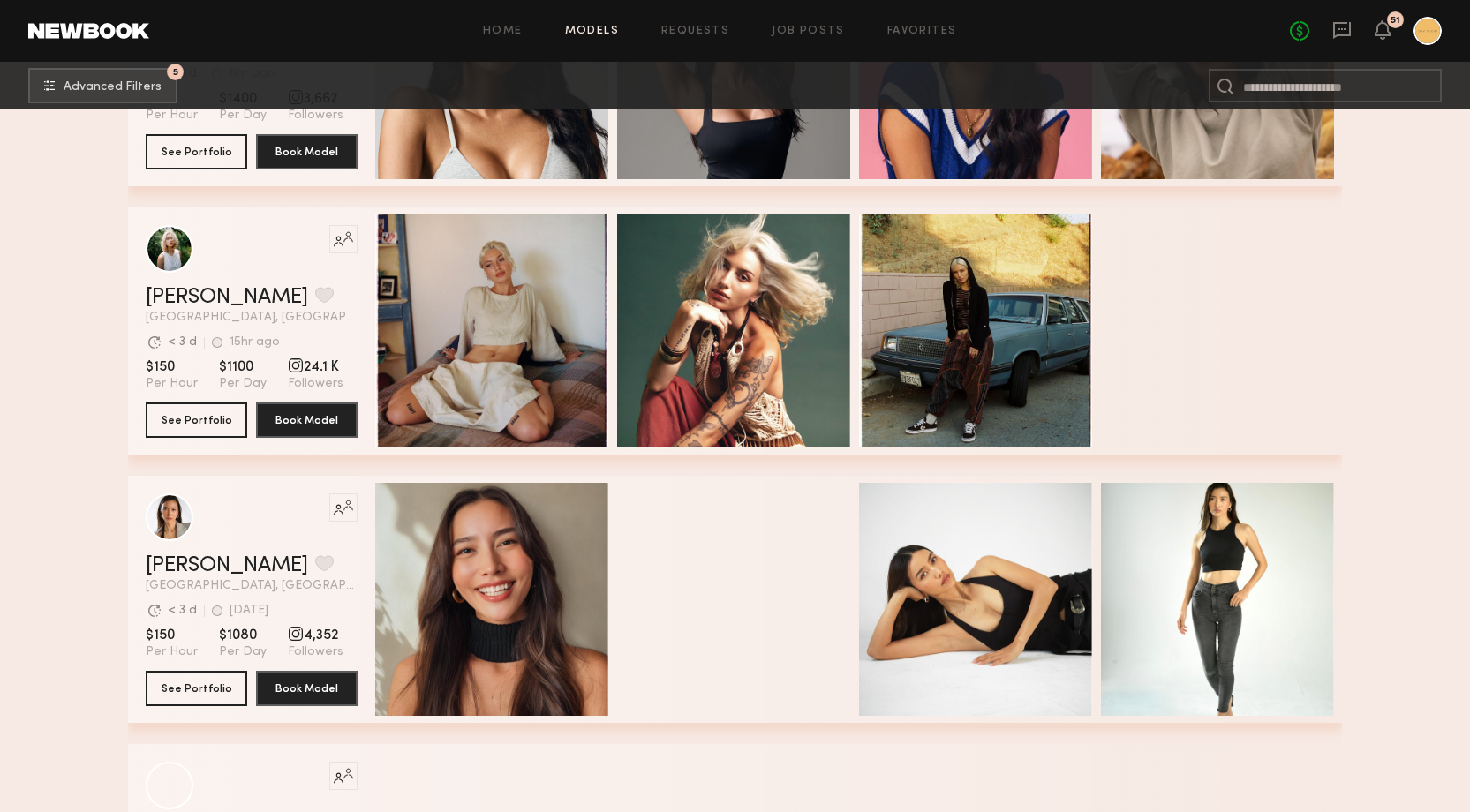
scroll to position [1443, 0]
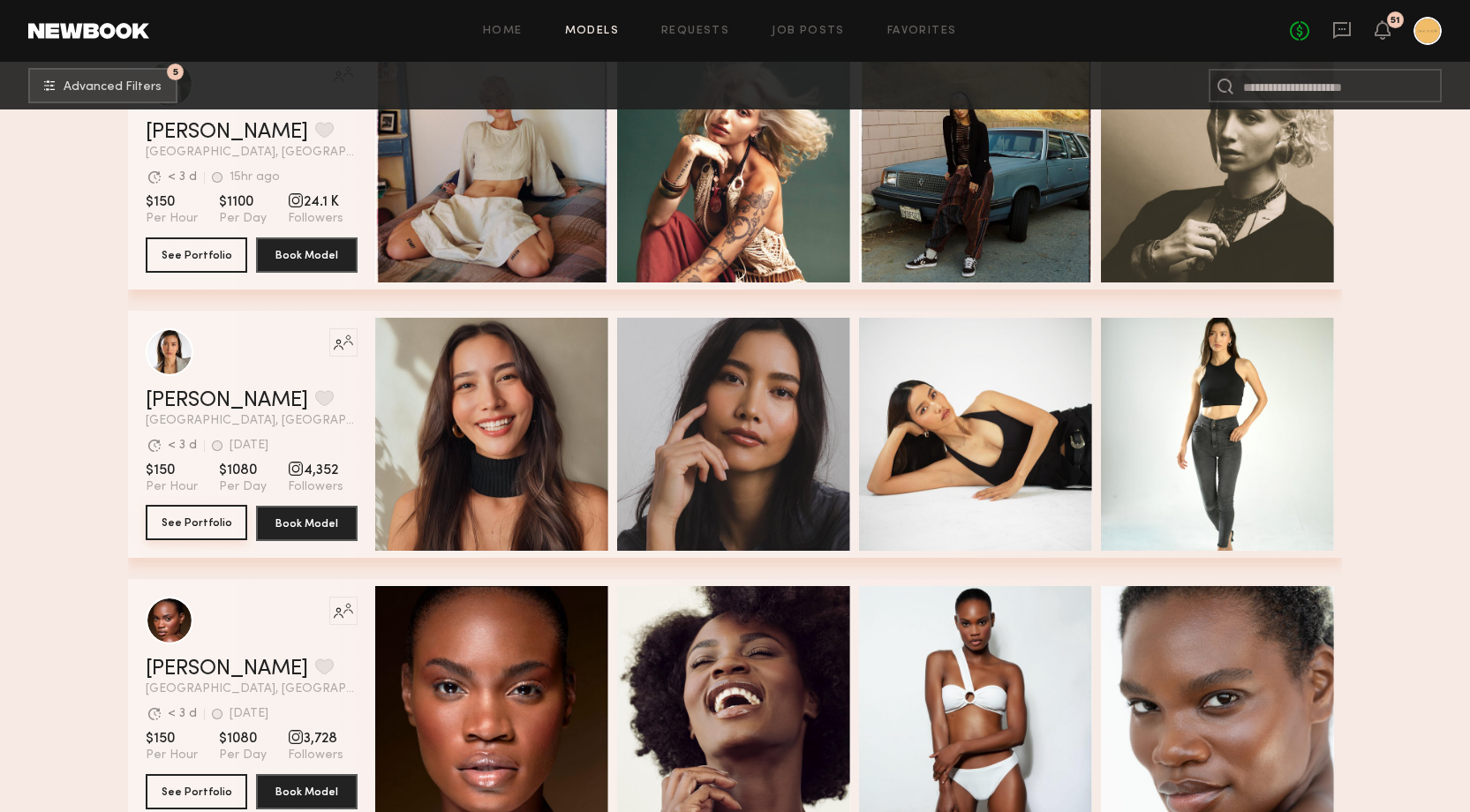
click at [217, 517] on button "See Portfolio" at bounding box center [197, 522] width 102 height 35
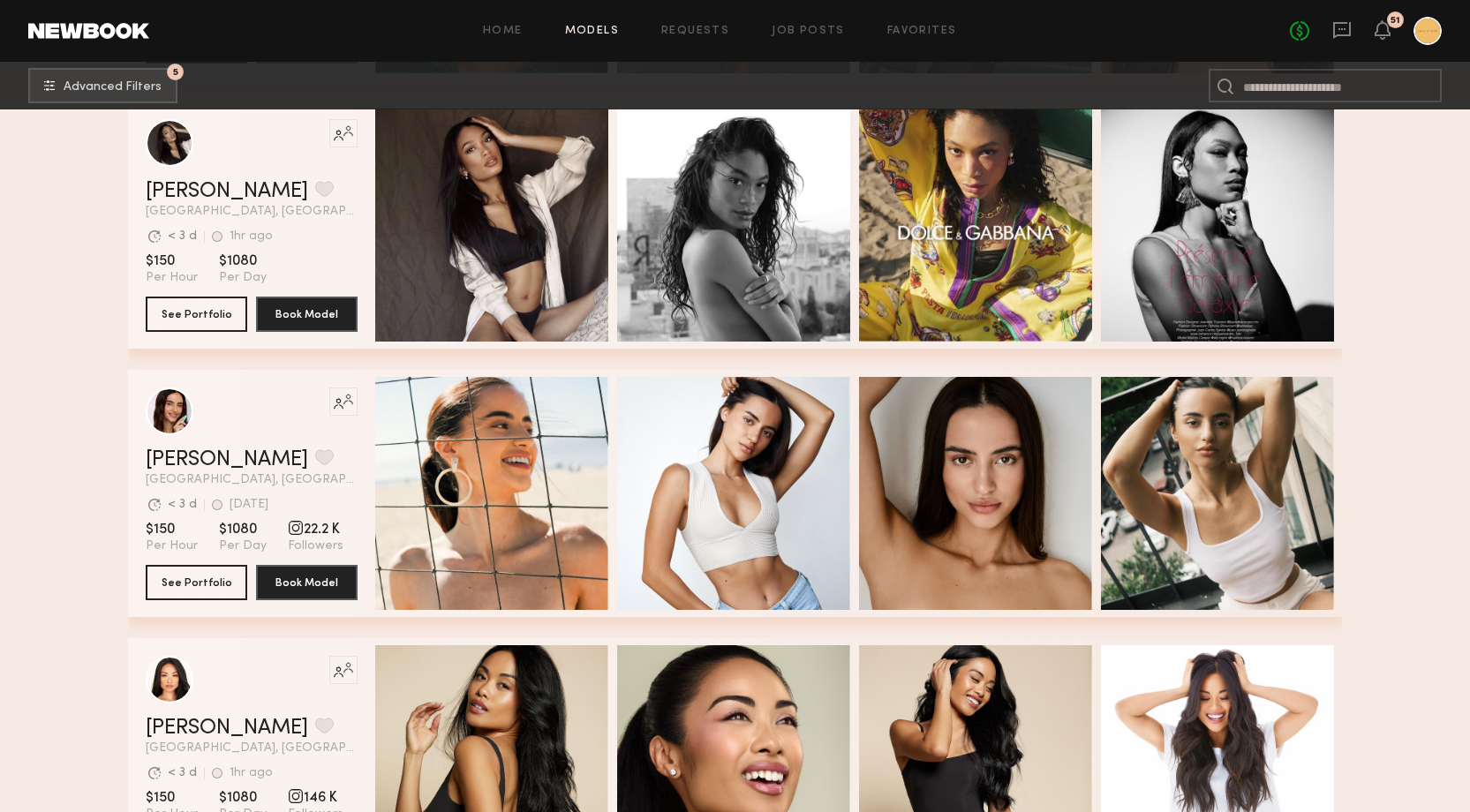
scroll to position [3980, 0]
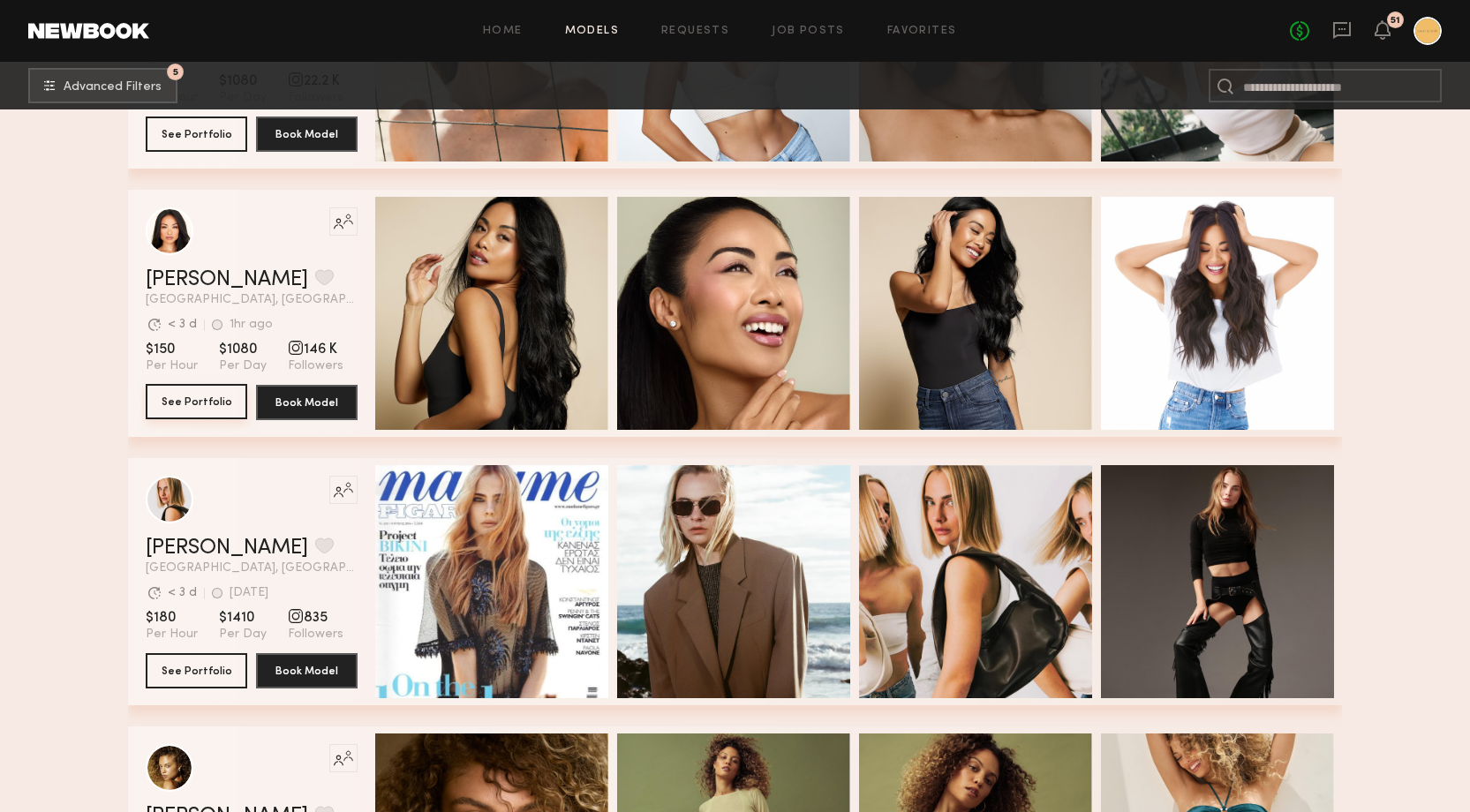
click at [222, 403] on button "See Portfolio" at bounding box center [197, 401] width 102 height 35
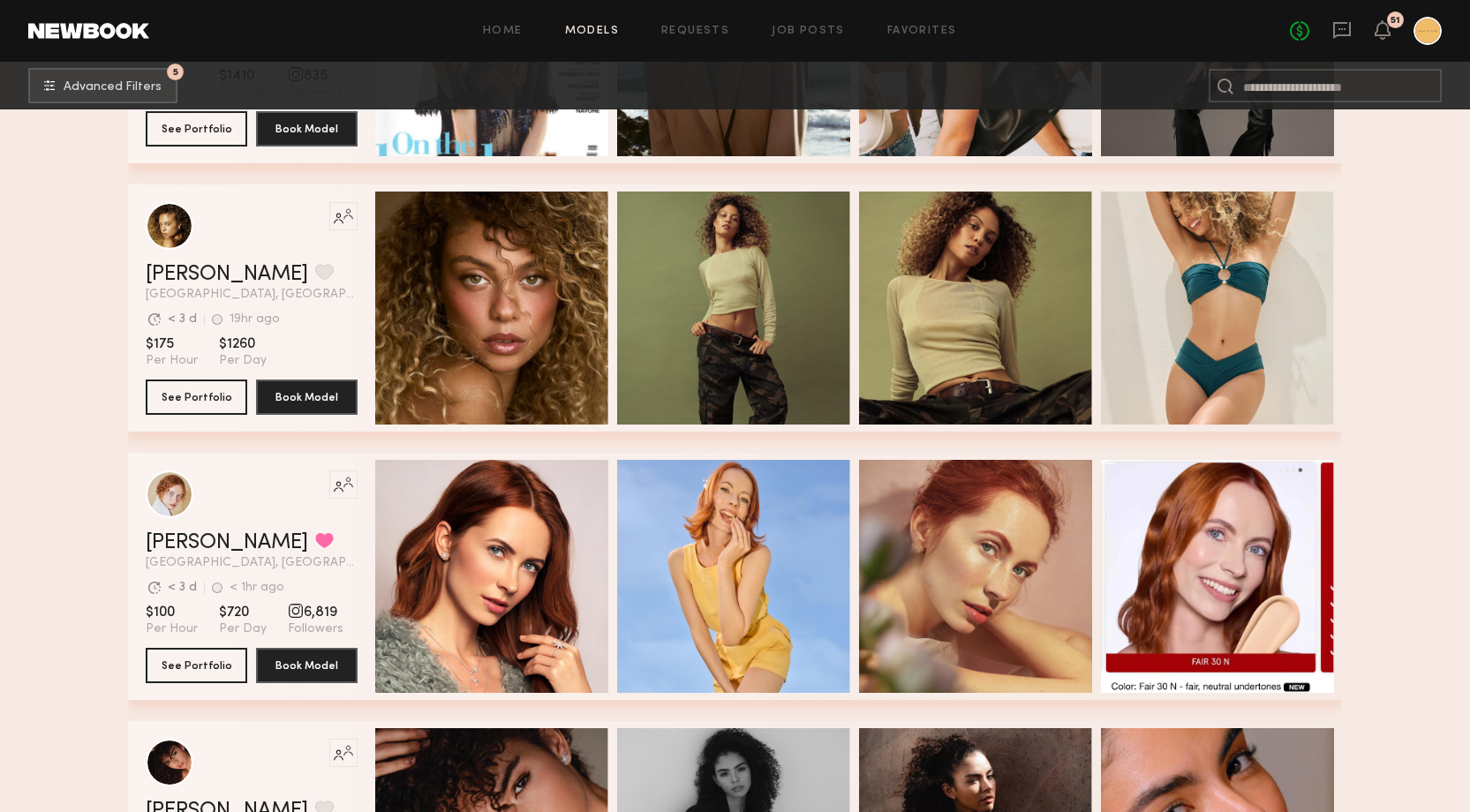
scroll to position [4710, 0]
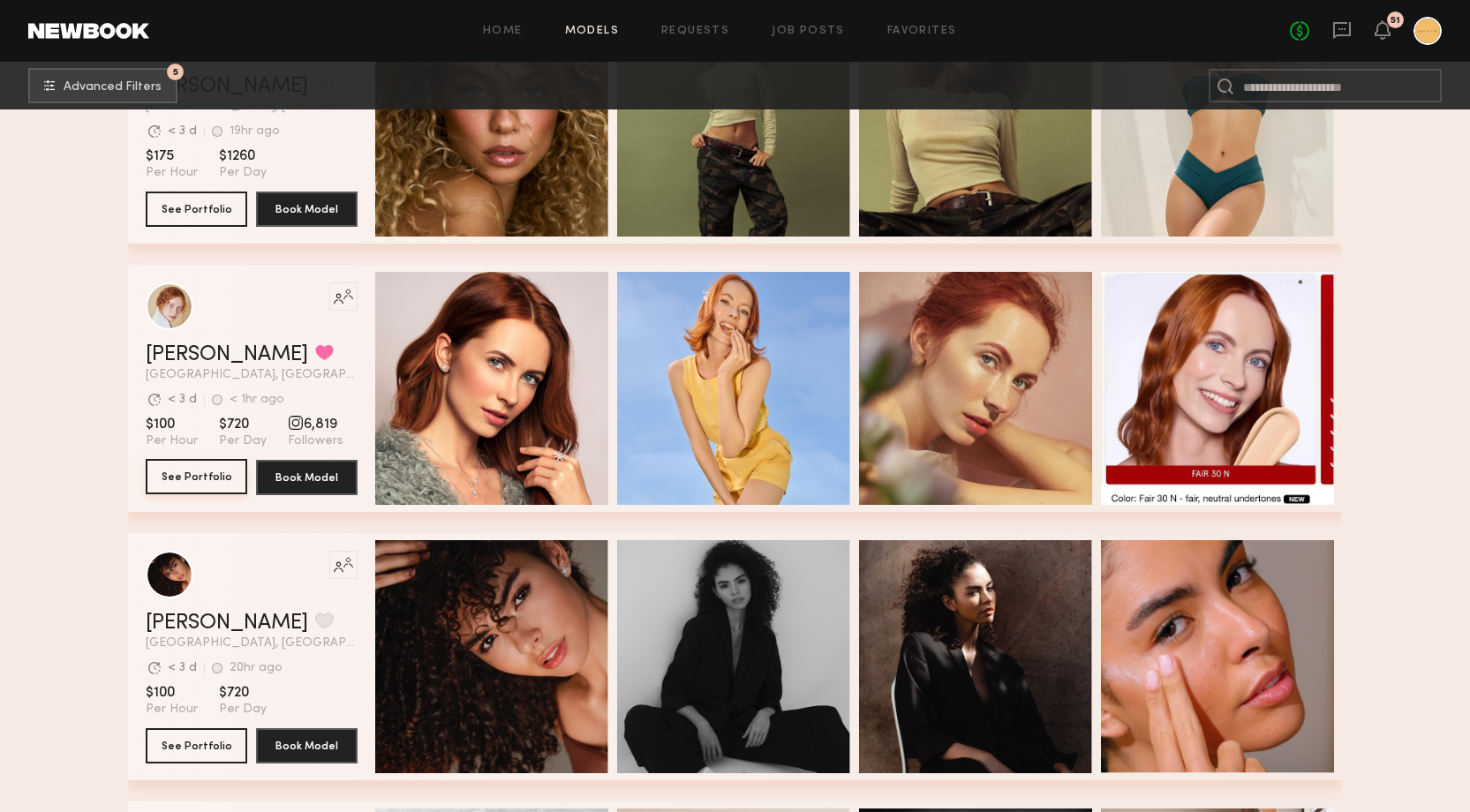
click at [184, 480] on button "See Portfolio" at bounding box center [197, 476] width 102 height 35
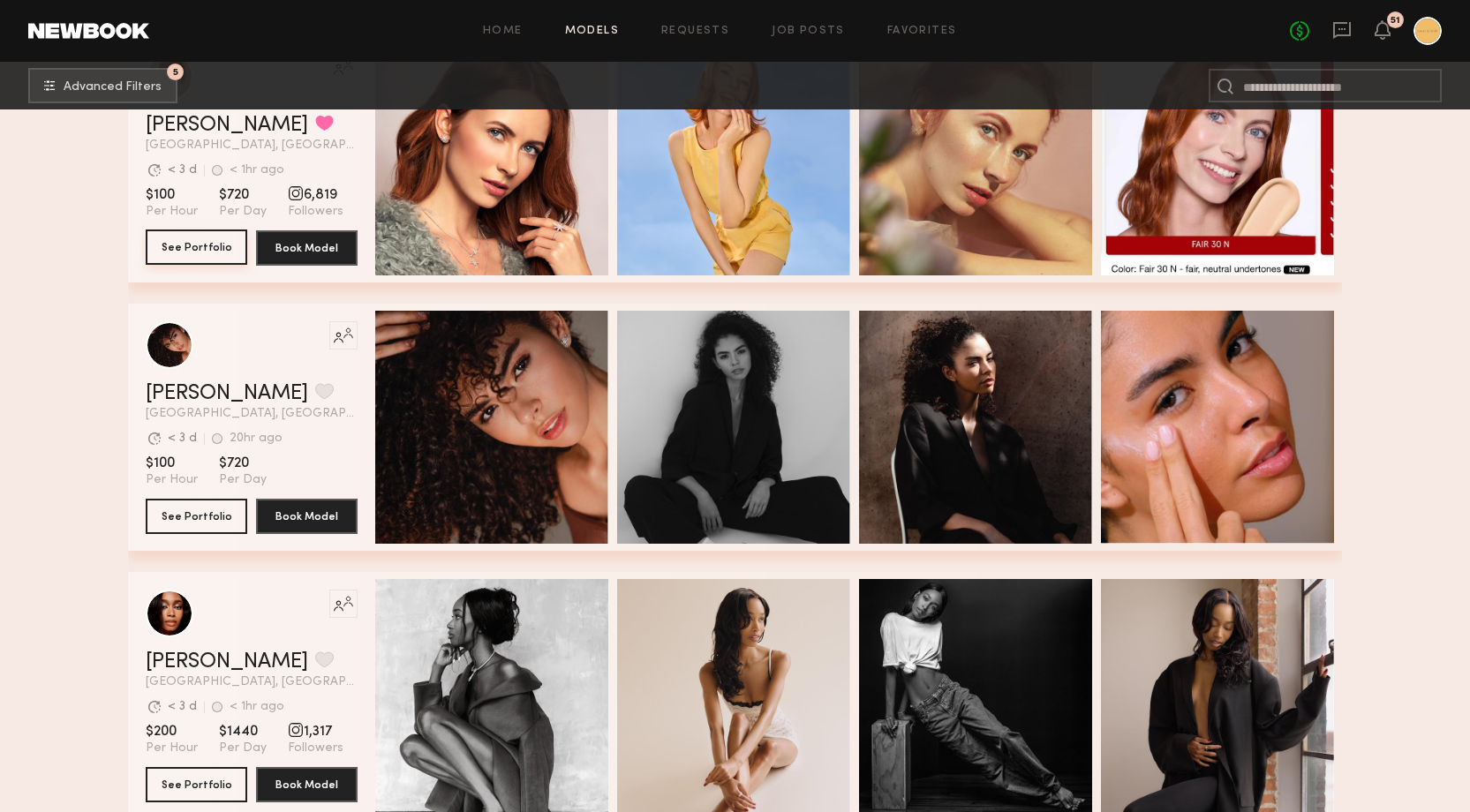
scroll to position [4946, 0]
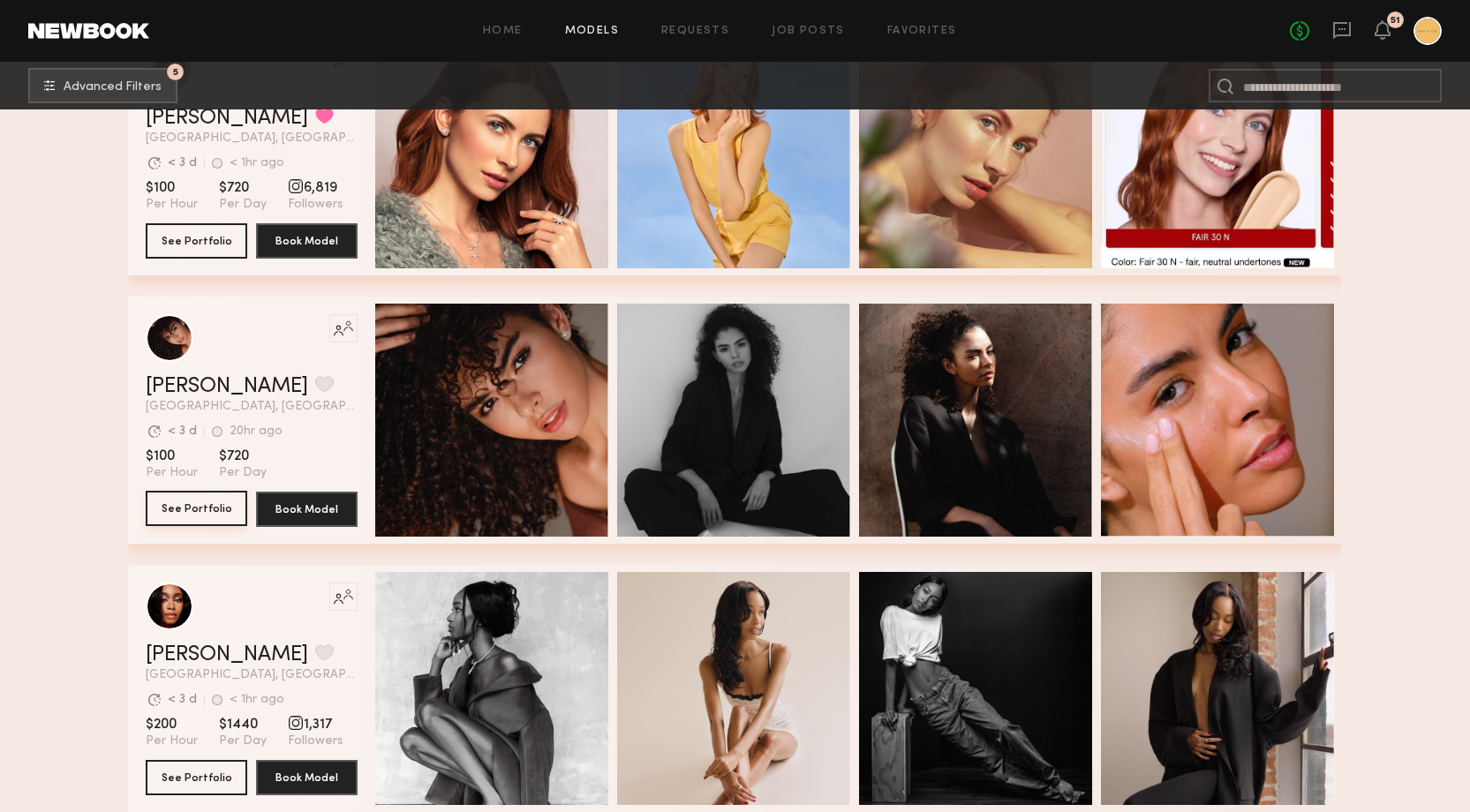
click at [172, 516] on button "See Portfolio" at bounding box center [197, 508] width 102 height 35
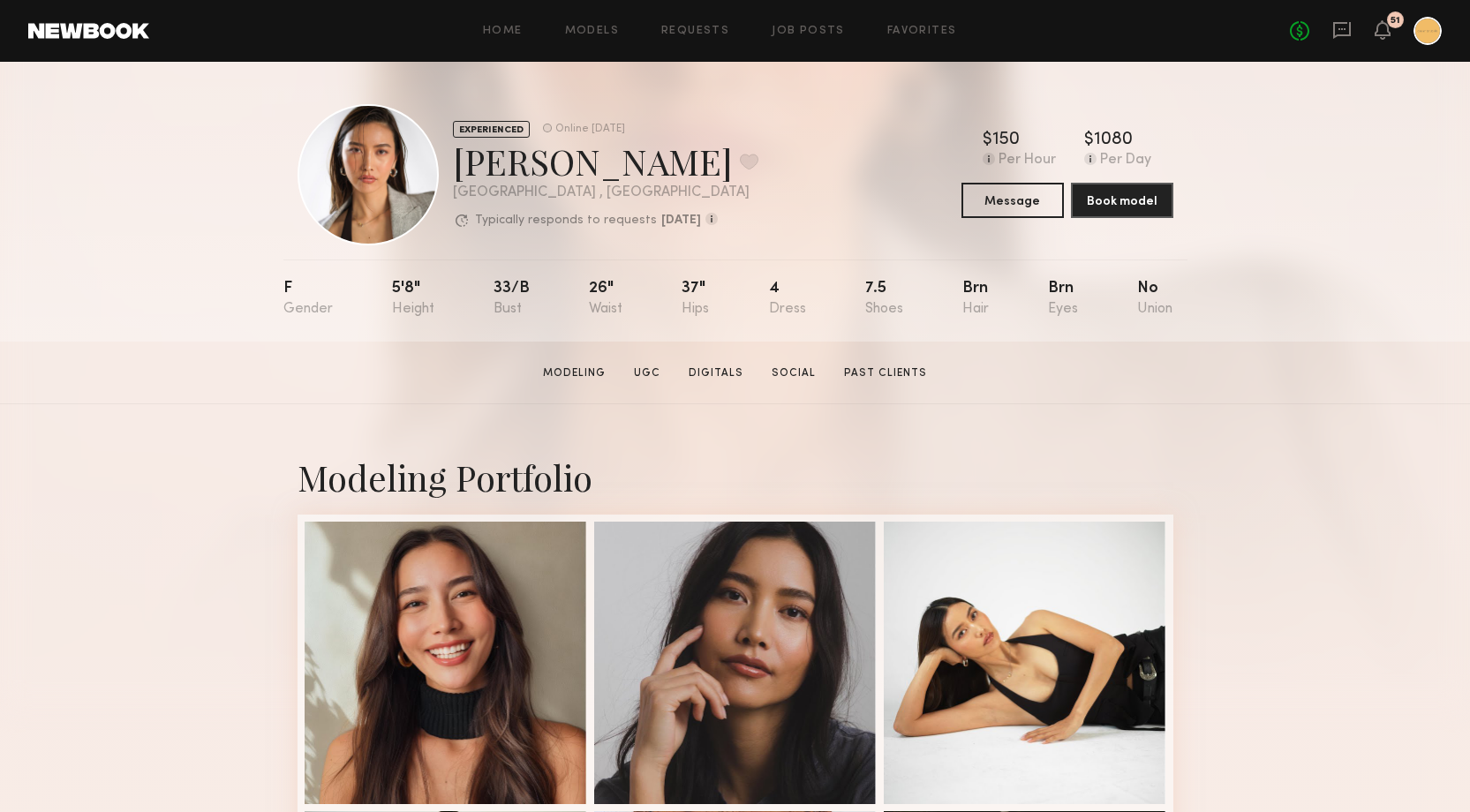
click at [786, 176] on div "EXPERIENCED Online [DATE] [PERSON_NAME] Favorite [GEOGRAPHIC_DATA] , [GEOGRAPHI…" at bounding box center [735, 174] width 876 height 141
click at [740, 158] on button at bounding box center [749, 162] width 19 height 16
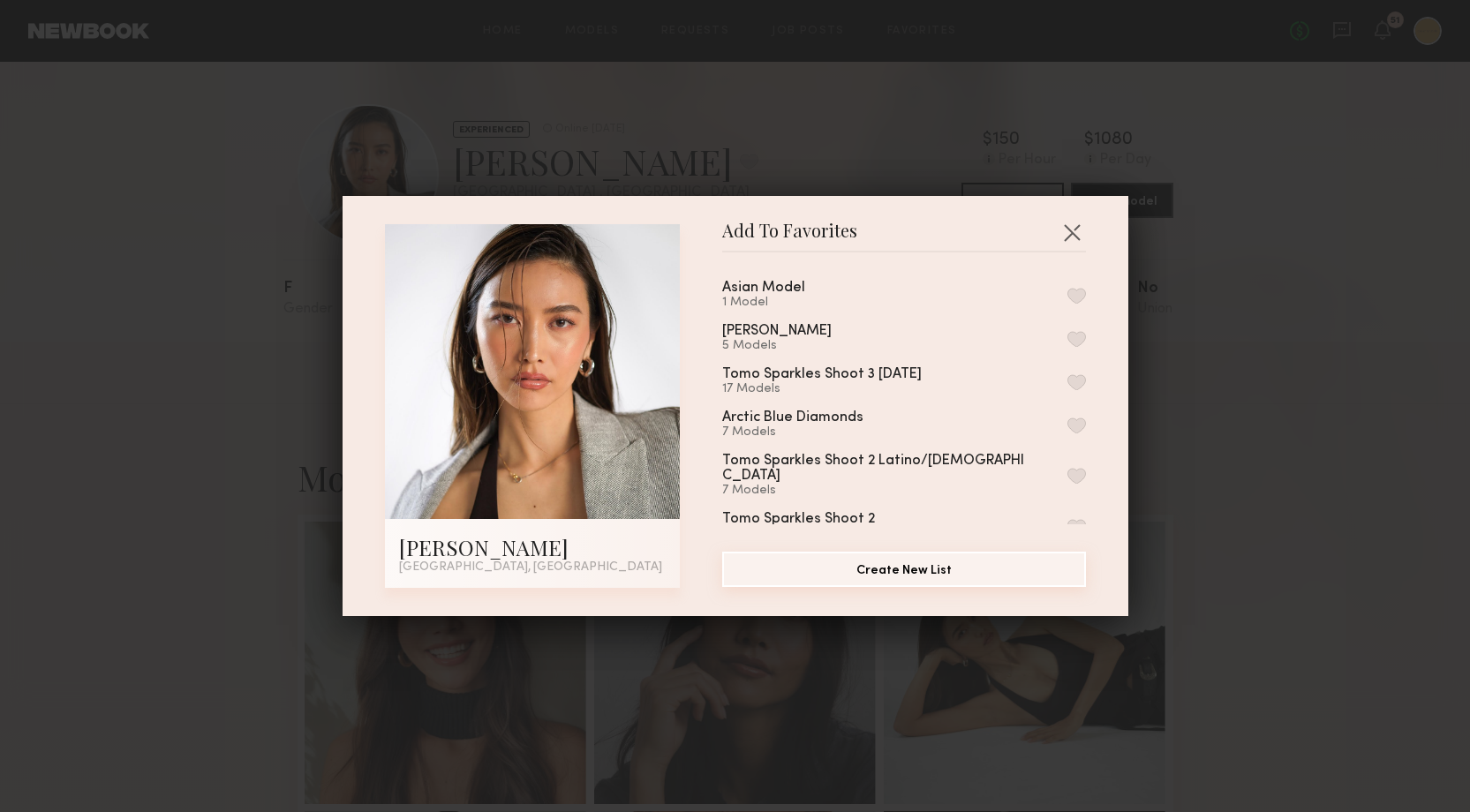
click at [942, 572] on button "Create New List" at bounding box center [904, 569] width 364 height 35
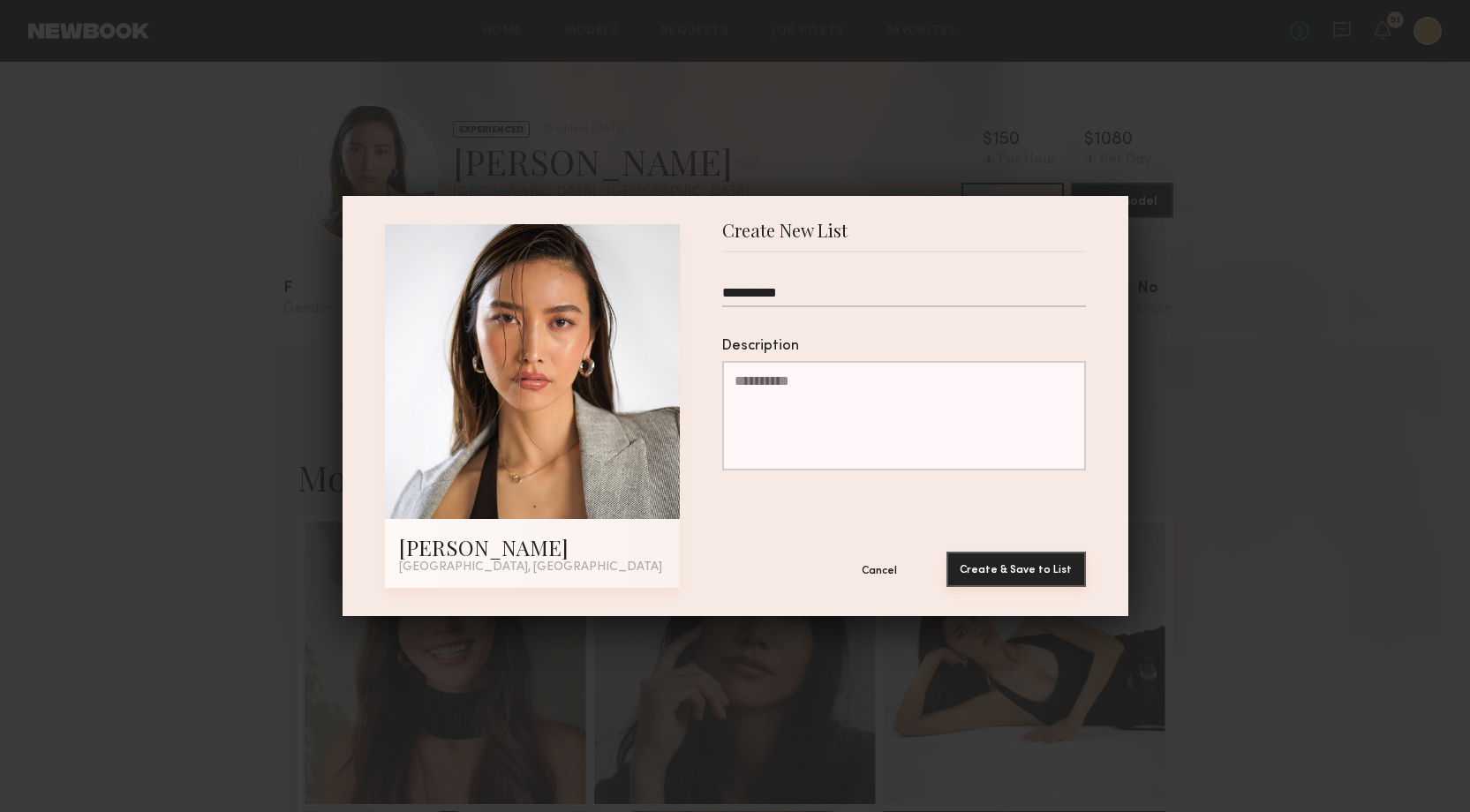
type input "**********"
click at [1019, 570] on button "Create & Save to List" at bounding box center [1015, 569] width 139 height 35
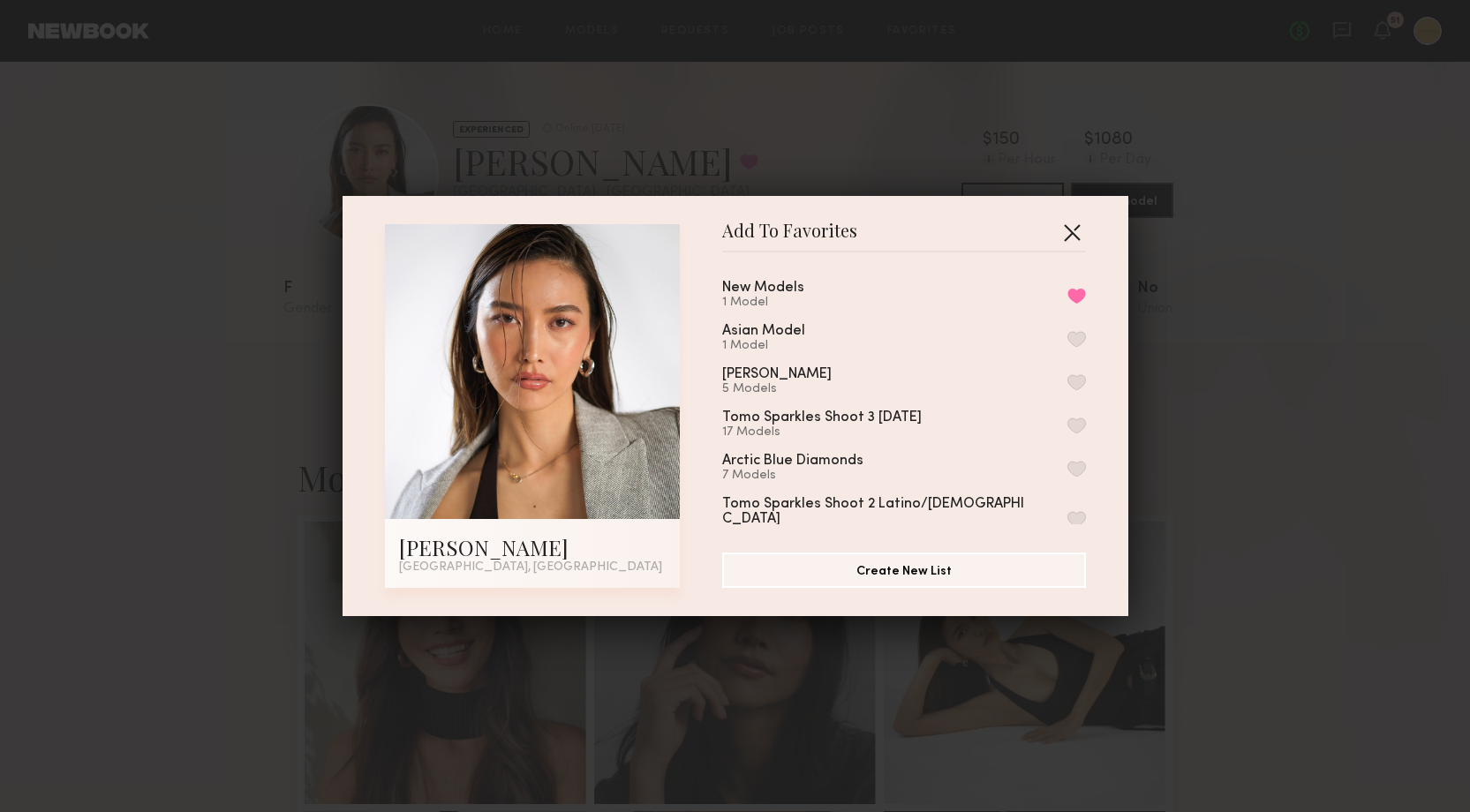
click at [1076, 230] on button "button" at bounding box center [1072, 232] width 28 height 28
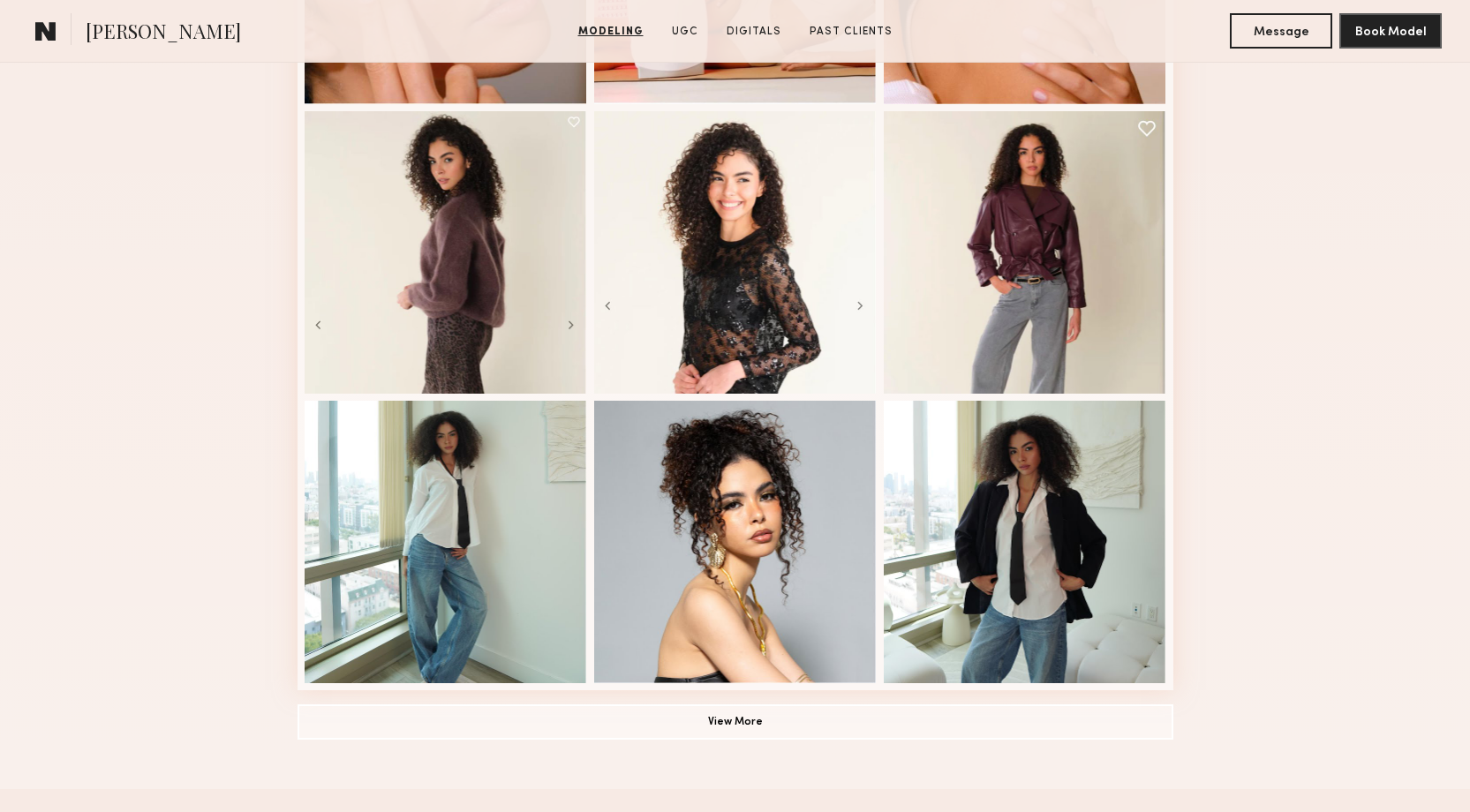
scroll to position [990, 0]
